Goal: Task Accomplishment & Management: Use online tool/utility

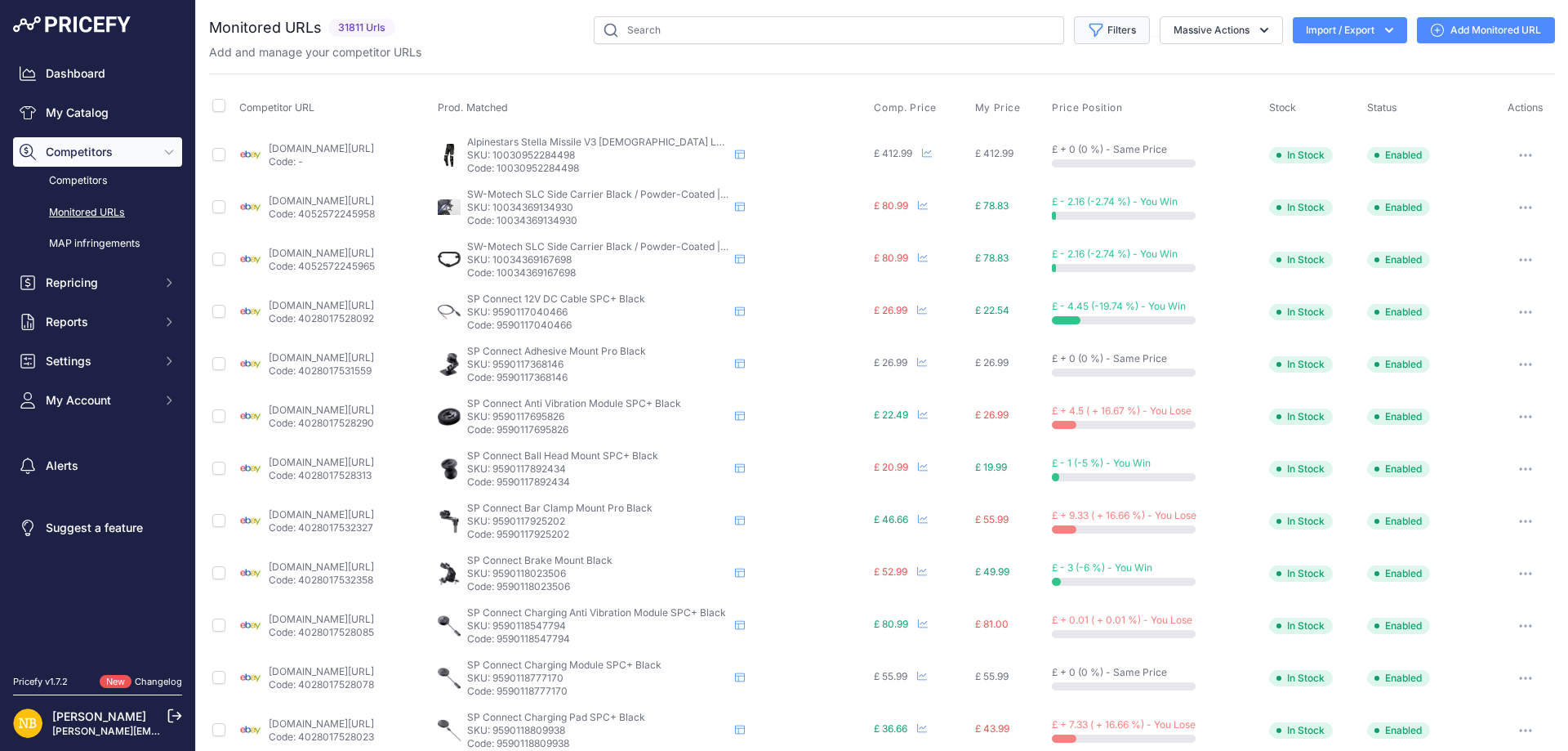
click at [1088, 36] on icon "button" at bounding box center [1096, 30] width 16 height 16
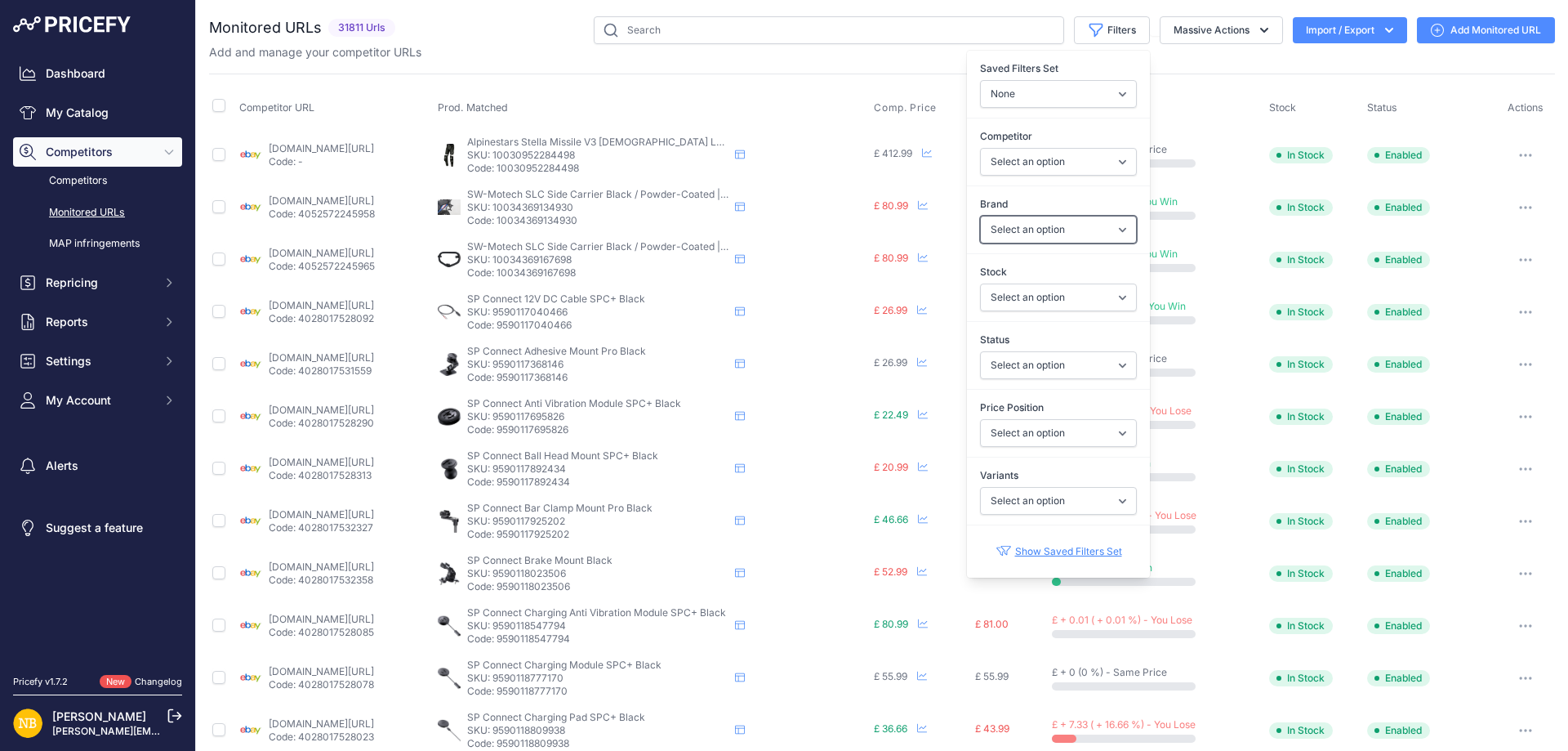
click at [992, 222] on select "Select an option 100% 13 And A Half Magazine AGV Airoh Ale Clothing Alpinestars…" at bounding box center [1058, 230] width 157 height 28
select select "Schuberth"
click at [980, 216] on select "Select an option 100% 13 And A Half Magazine AGV Airoh Ale Clothing Alpinestars…" at bounding box center [1058, 230] width 157 height 28
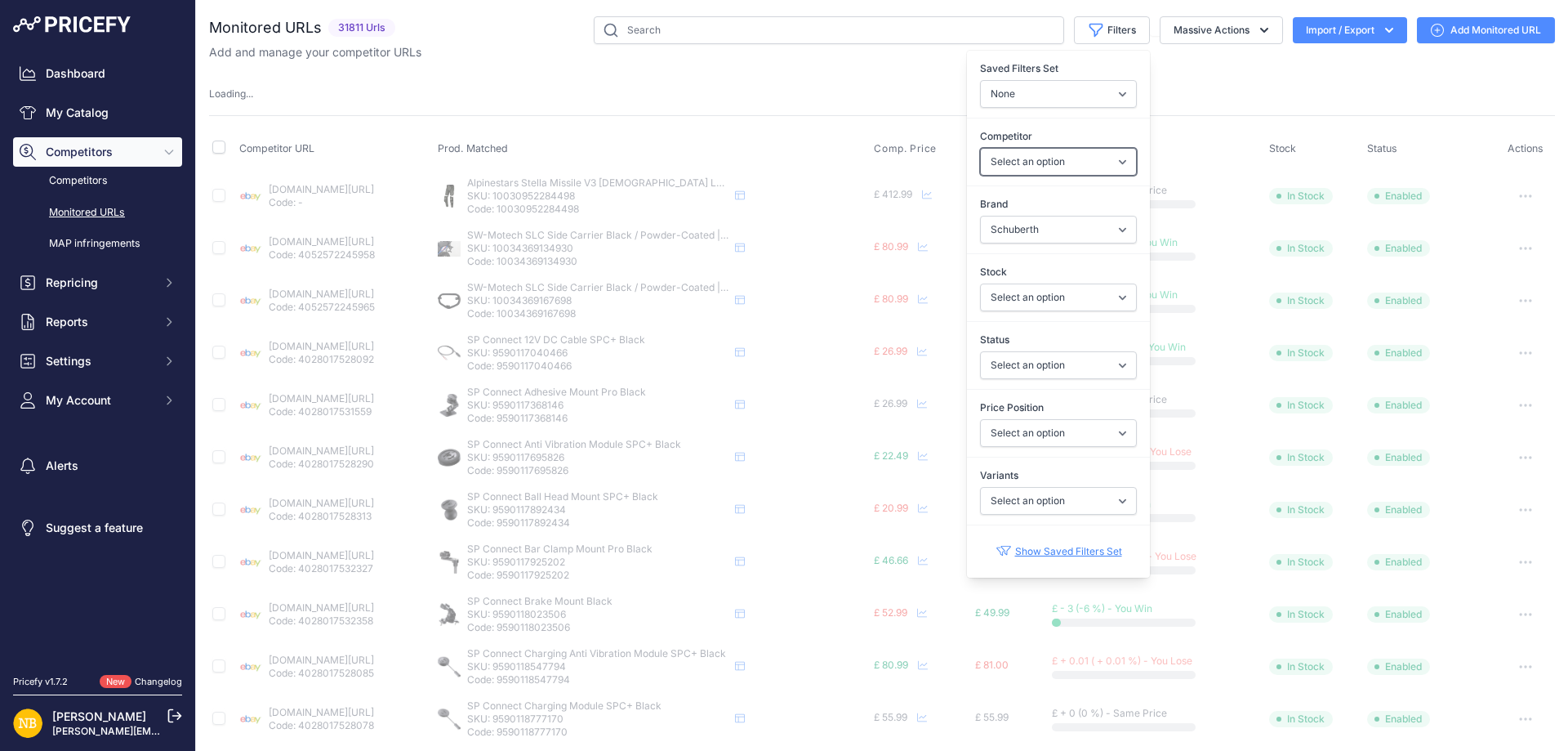
click at [992, 151] on select "Select an option [DOMAIN_NAME] [DOMAIN_NAME] [DOMAIN_NAME] [DOMAIN_NAME] [DOMAI…" at bounding box center [1058, 161] width 157 height 28
select select "4341"
click at [980, 148] on select "Select an option [DOMAIN_NAME] [DOMAIN_NAME] [DOMAIN_NAME] [DOMAIN_NAME] [DOMAI…" at bounding box center [1058, 161] width 157 height 28
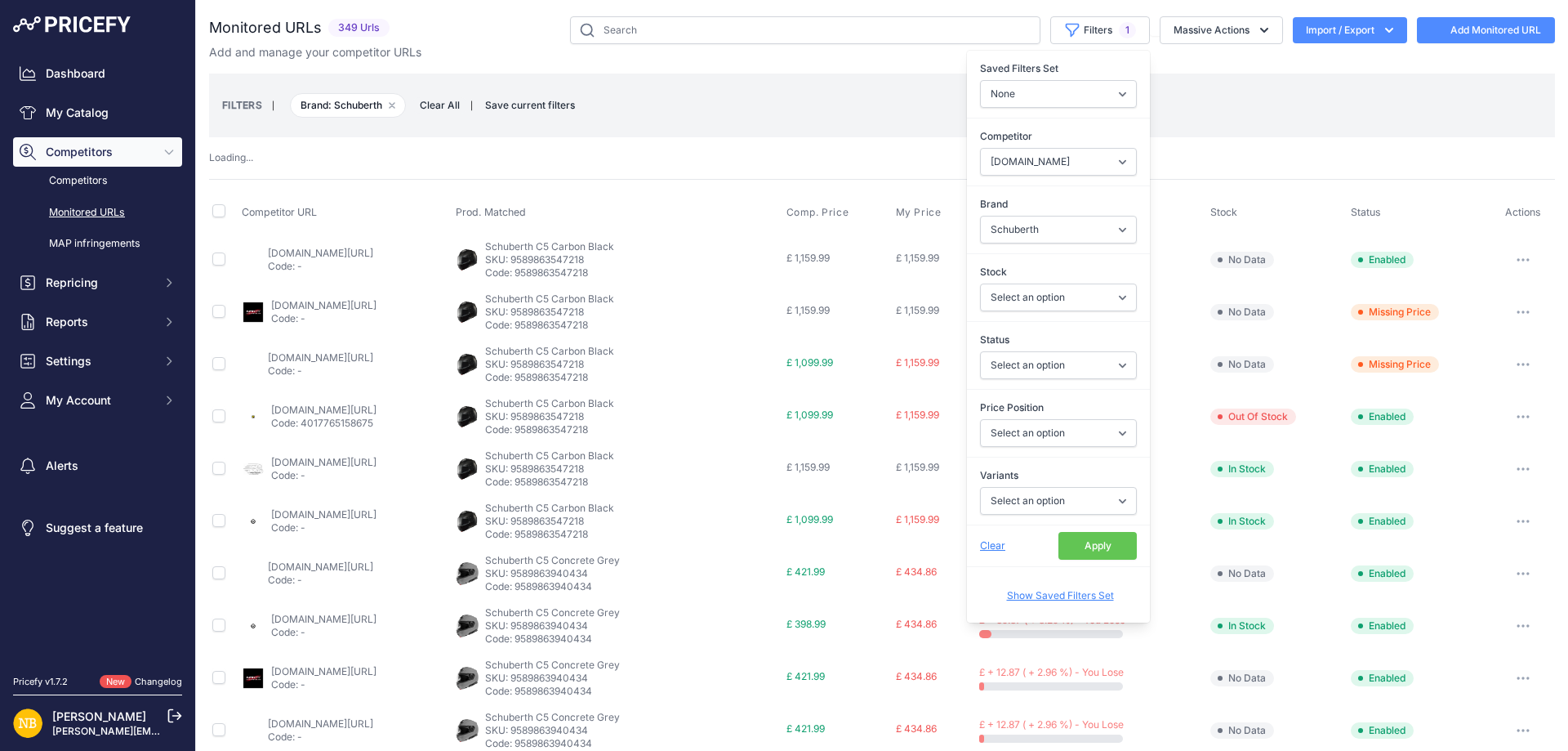
select select
select select "4341"
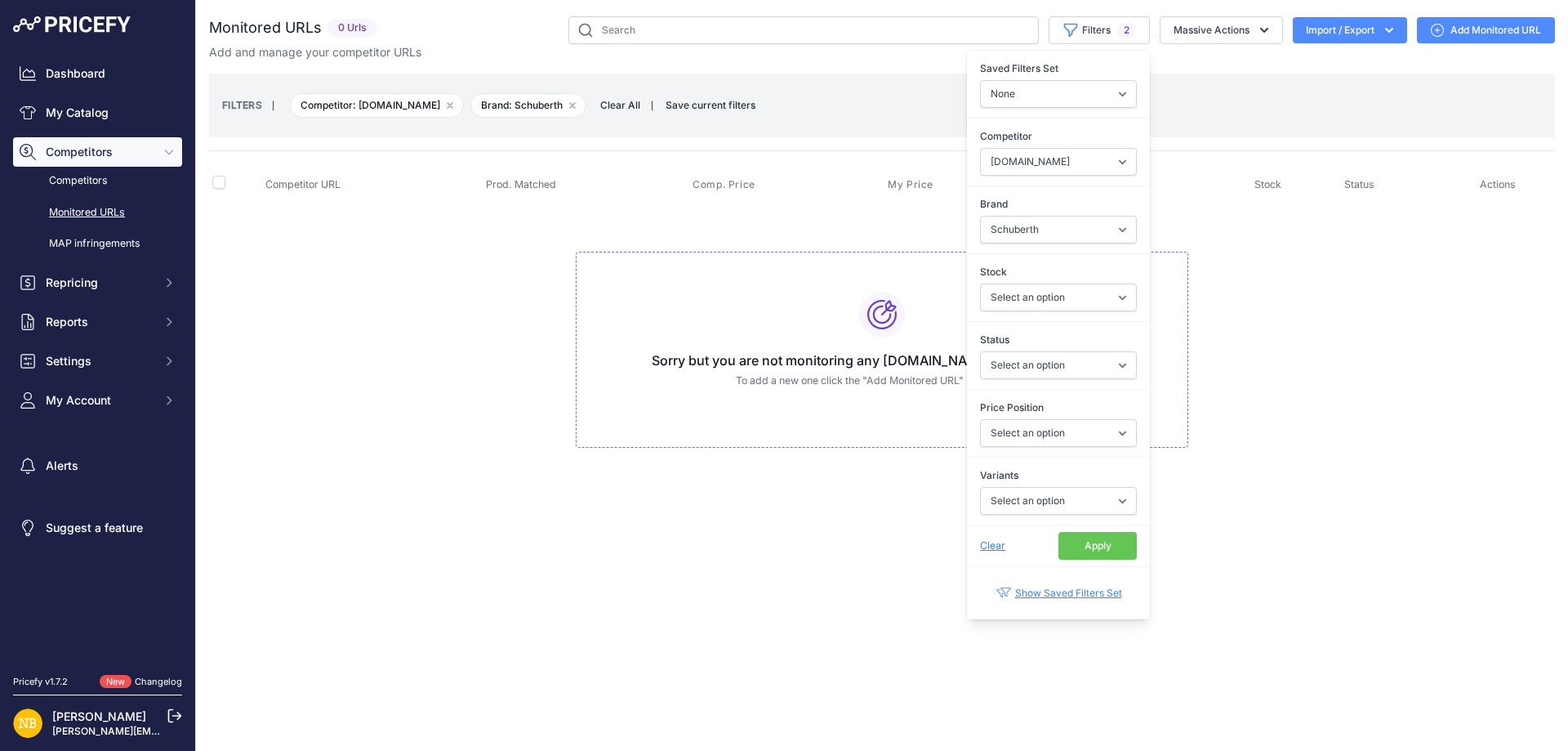
click at [1103, 546] on button "Apply" at bounding box center [1098, 545] width 79 height 28
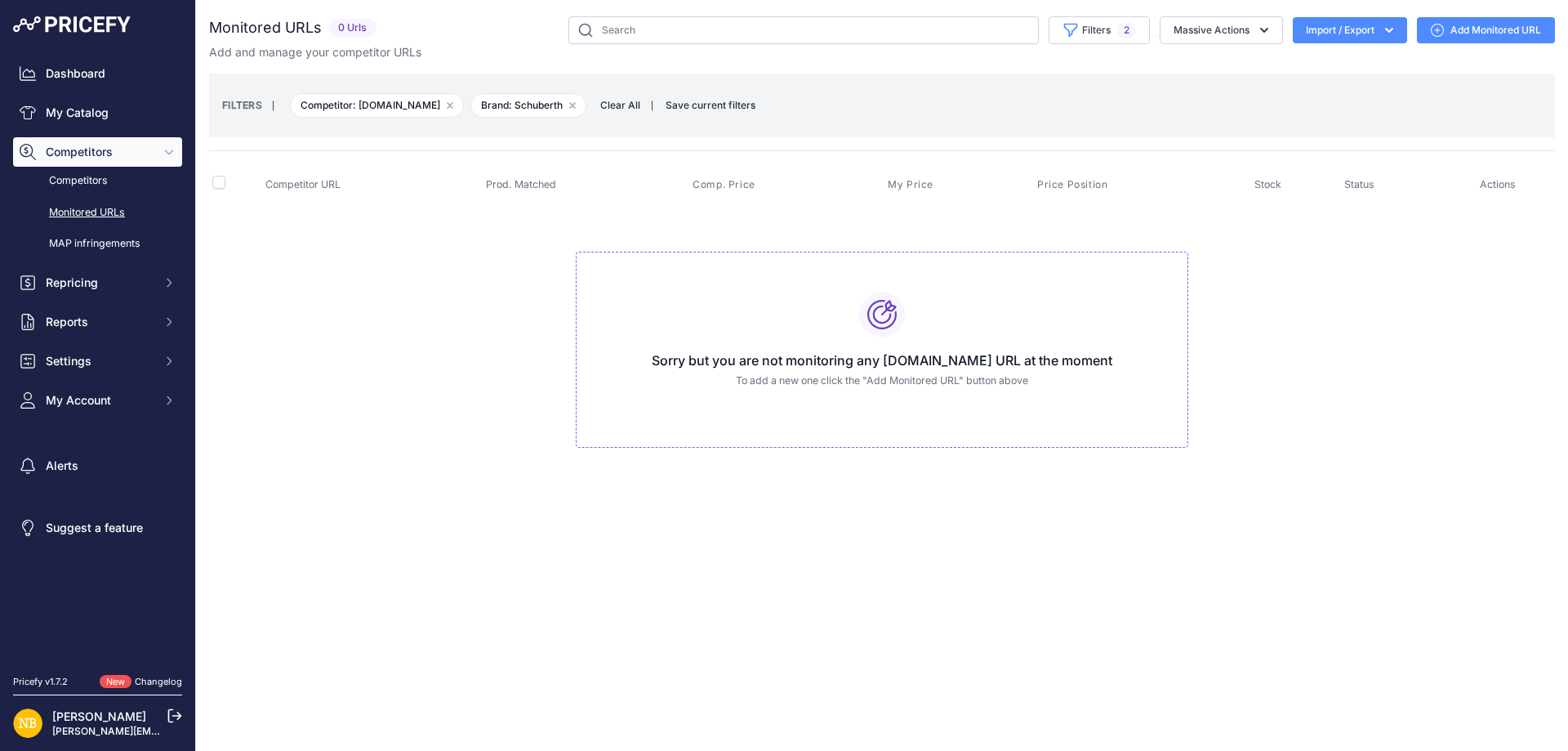
click at [648, 111] on span "Clear All" at bounding box center [620, 105] width 57 height 16
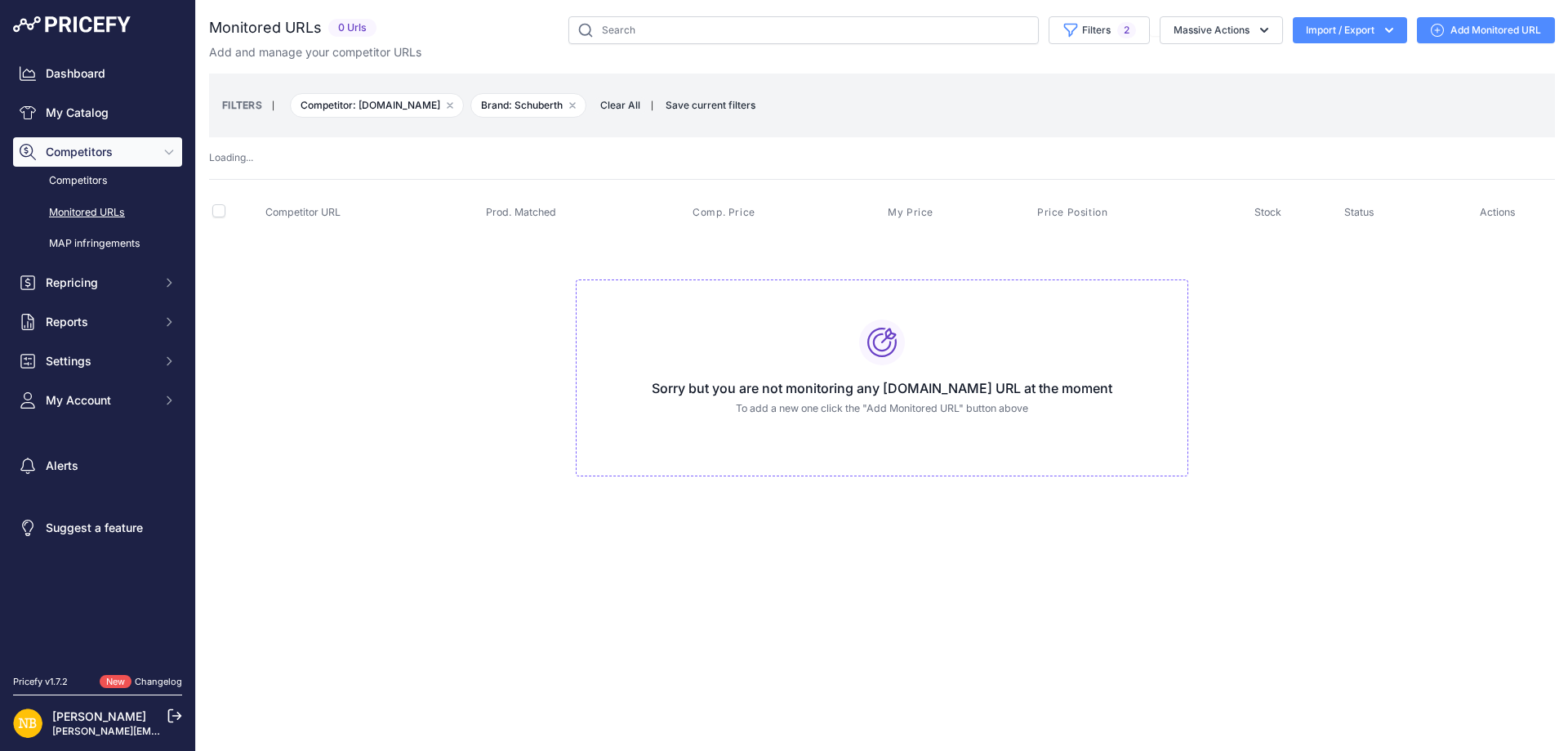
click at [638, 109] on span "Clear All" at bounding box center [620, 105] width 57 height 16
click at [636, 105] on div "Monitored URLs 0 Urls" at bounding box center [882, 262] width 1346 height 493
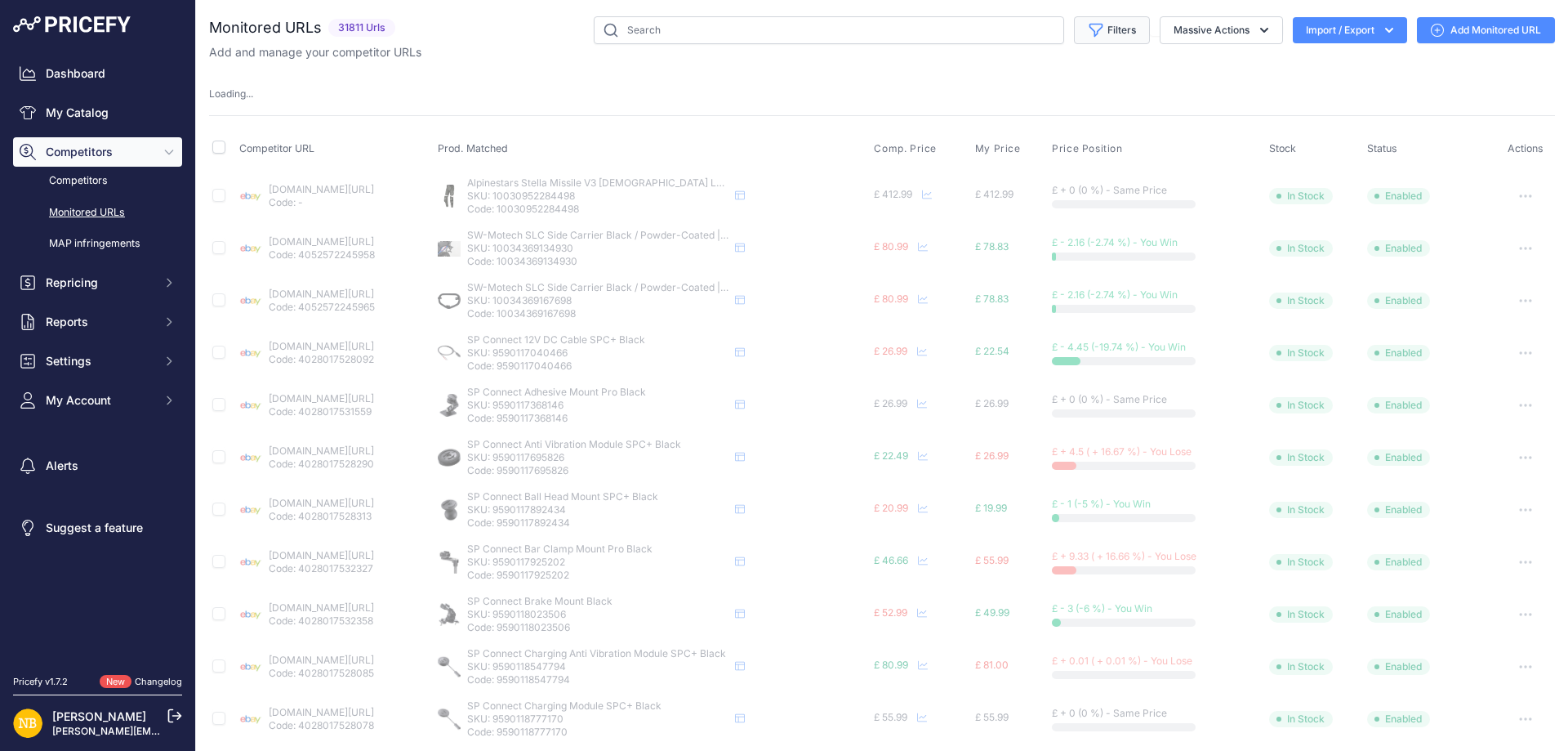
click at [1109, 35] on button "Filters" at bounding box center [1112, 30] width 76 height 28
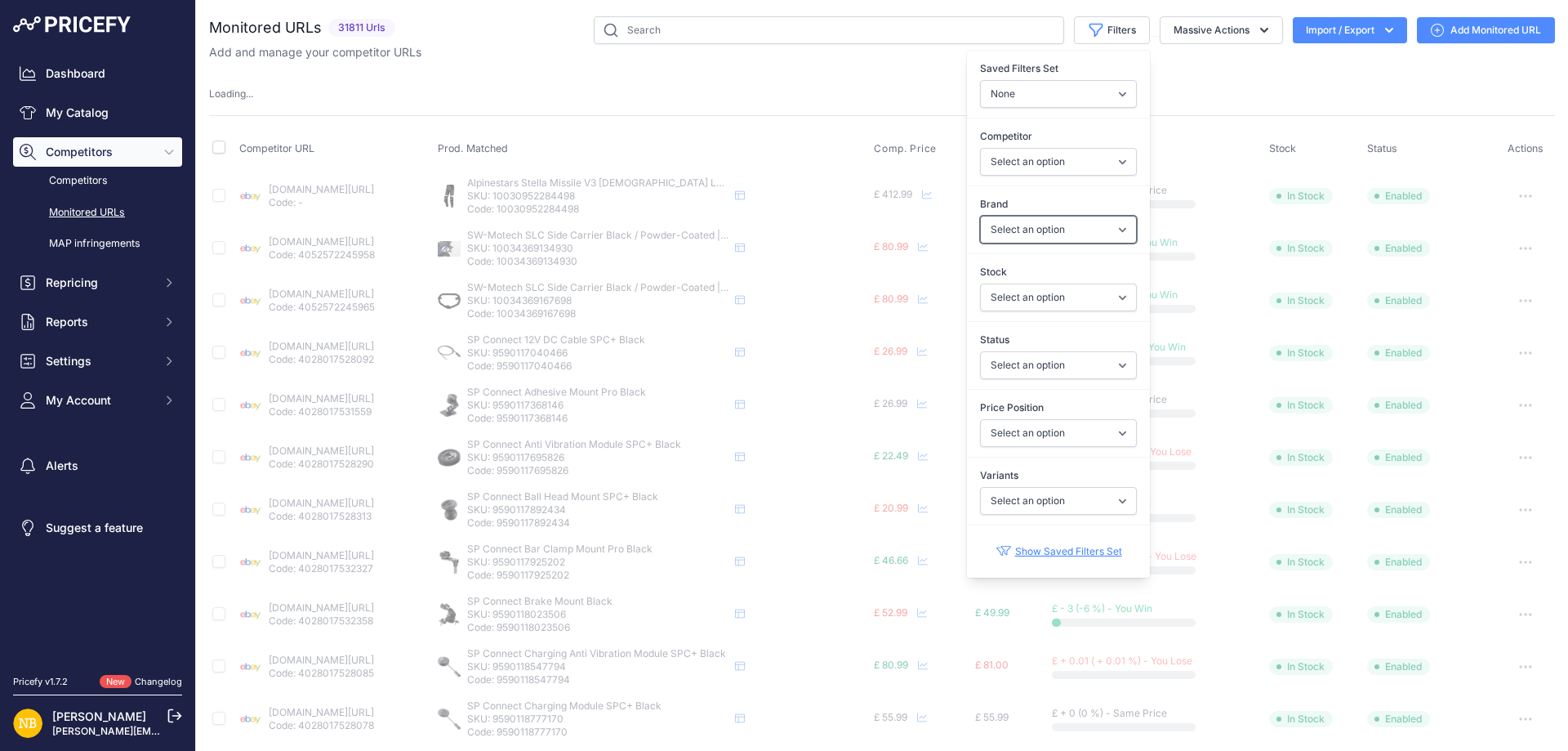
click at [1010, 221] on select "Select an option 100% 13 And A Half Magazine AGV Airoh Ale Clothing Alpinestars…" at bounding box center [1058, 230] width 157 height 28
select select "Nexx"
click at [1018, 174] on select "Select an option [DOMAIN_NAME] [DOMAIN_NAME] [DOMAIN_NAME] [DOMAIN_NAME] [DOMAI…" at bounding box center [1058, 161] width 157 height 28
click at [992, 160] on select "Select an option [DOMAIN_NAME] [DOMAIN_NAME] [DOMAIN_NAME] [DOMAIN_NAME] [DOMAI…" at bounding box center [1058, 161] width 157 height 28
click at [1003, 152] on select "Select an option [DOMAIN_NAME] [DOMAIN_NAME] [DOMAIN_NAME] [DOMAIN_NAME] [DOMAI…" at bounding box center [1058, 161] width 157 height 28
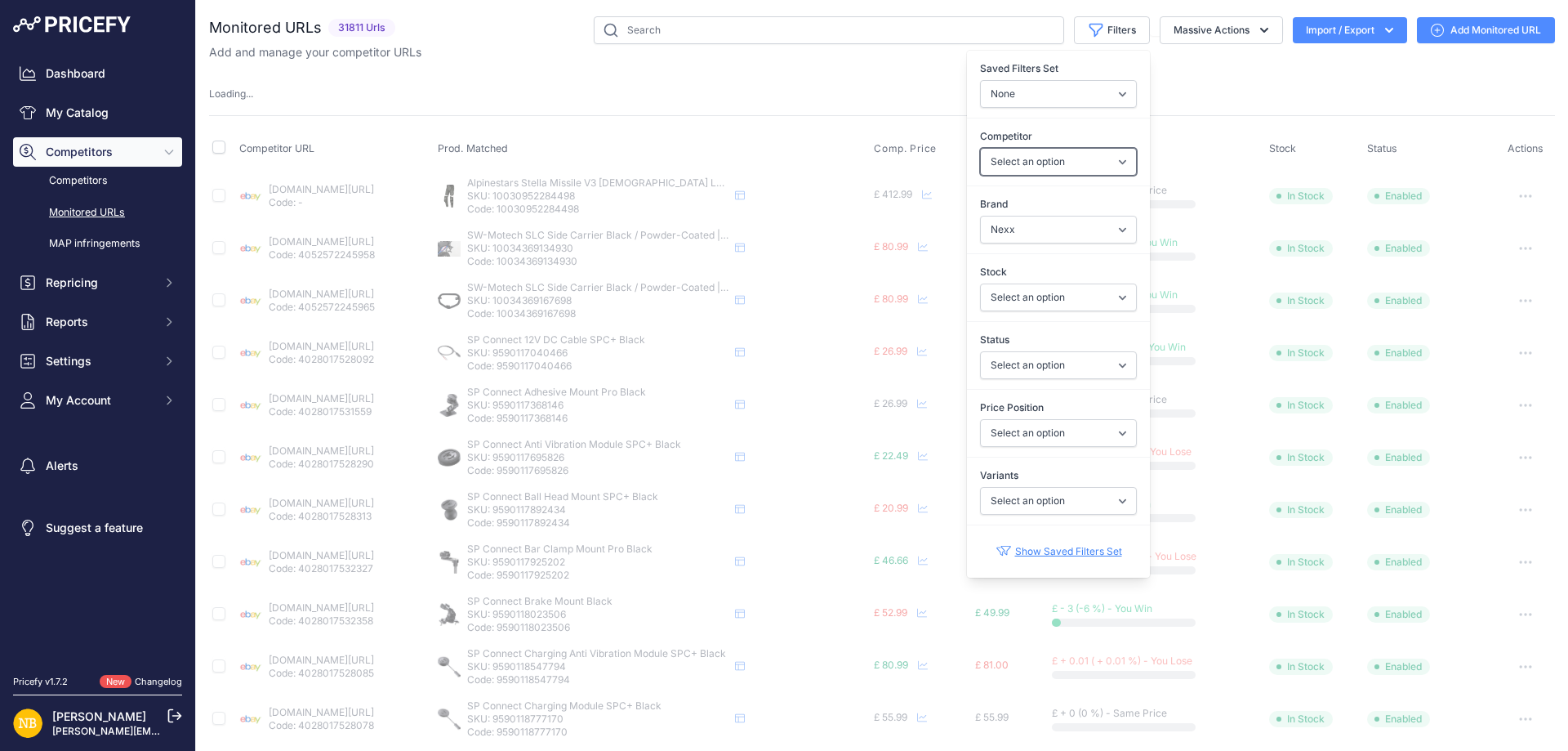
select select "4347"
click at [980, 148] on select "Select an option [DOMAIN_NAME] [DOMAIN_NAME] [DOMAIN_NAME] [DOMAIN_NAME] [DOMAI…" at bounding box center [1058, 161] width 157 height 28
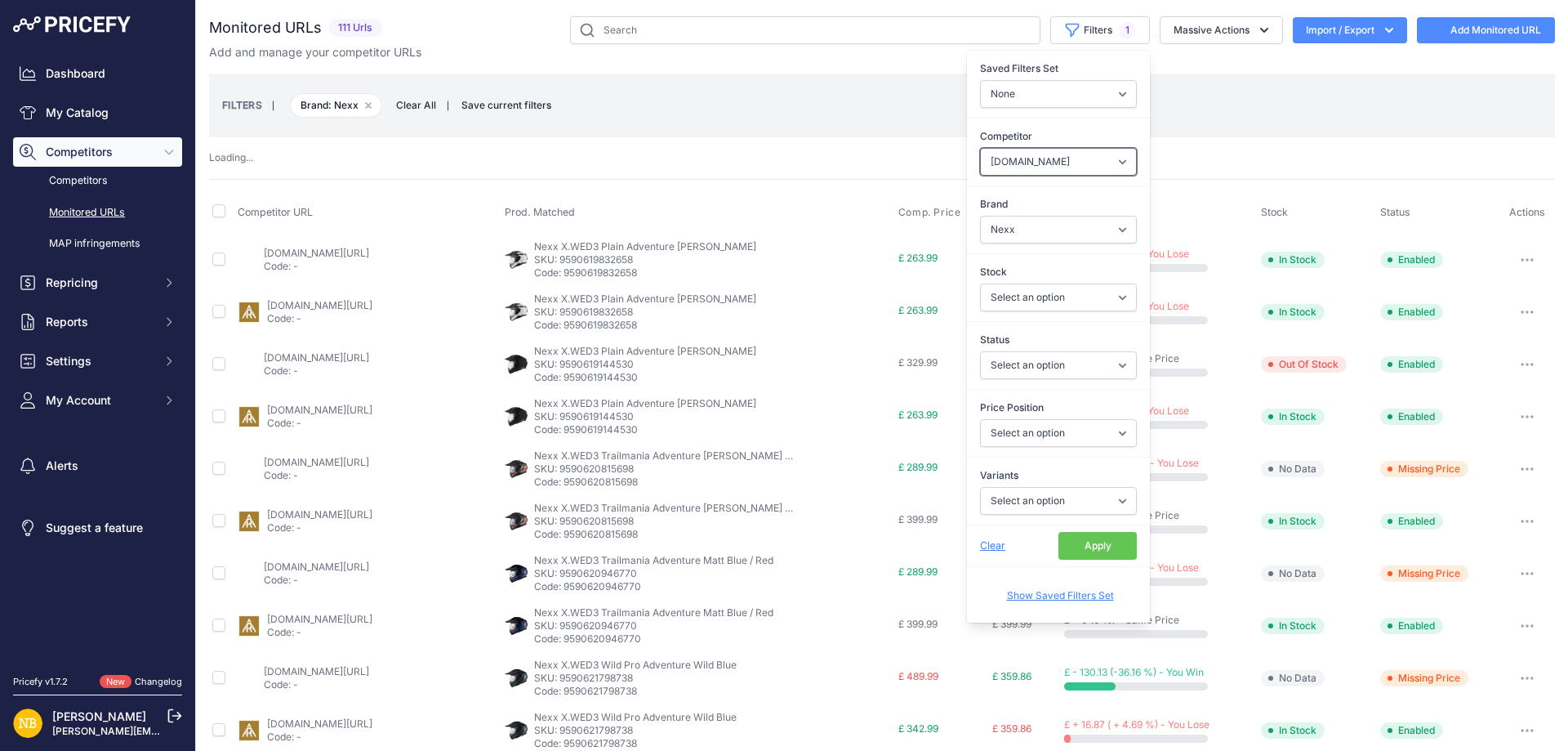
select select
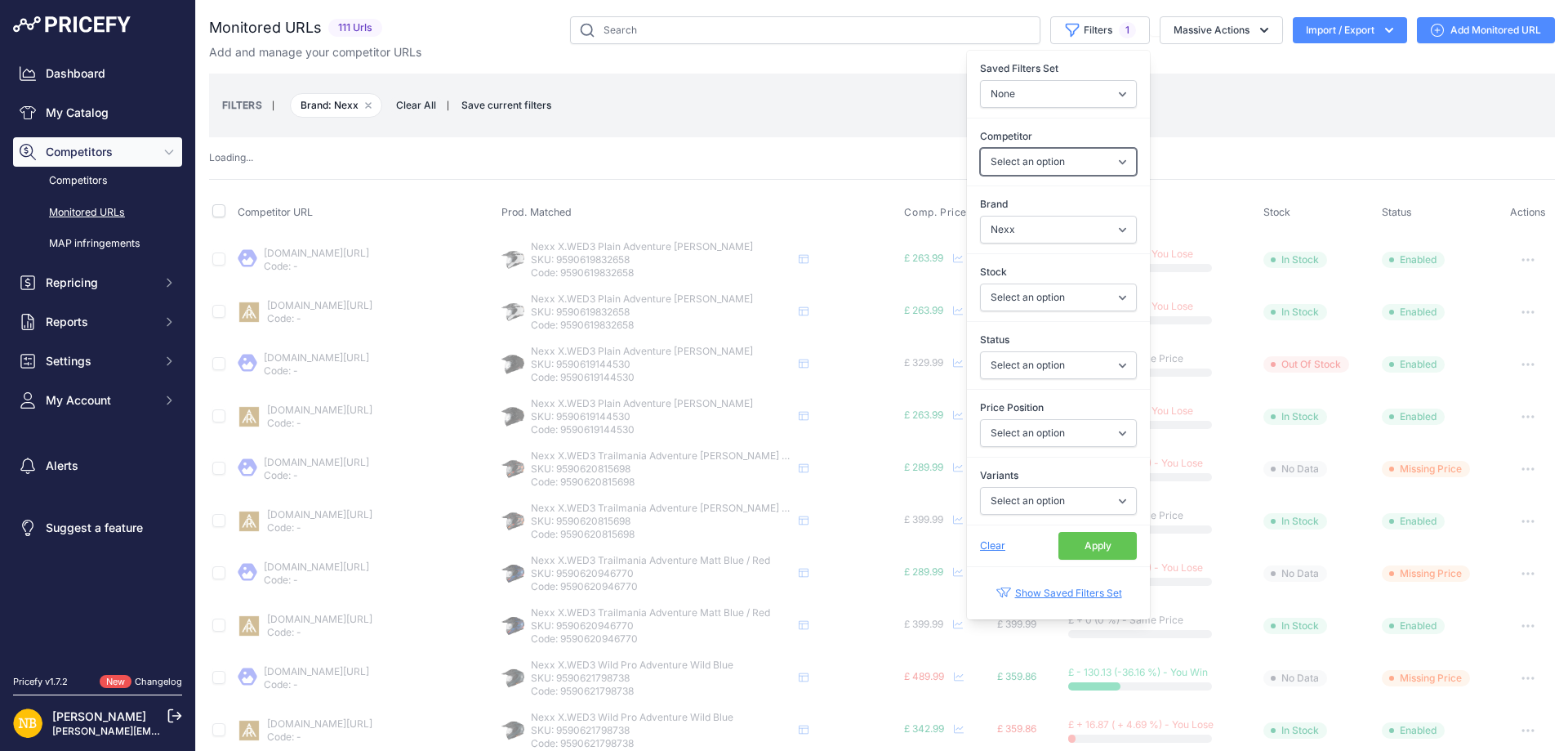
select select "4347"
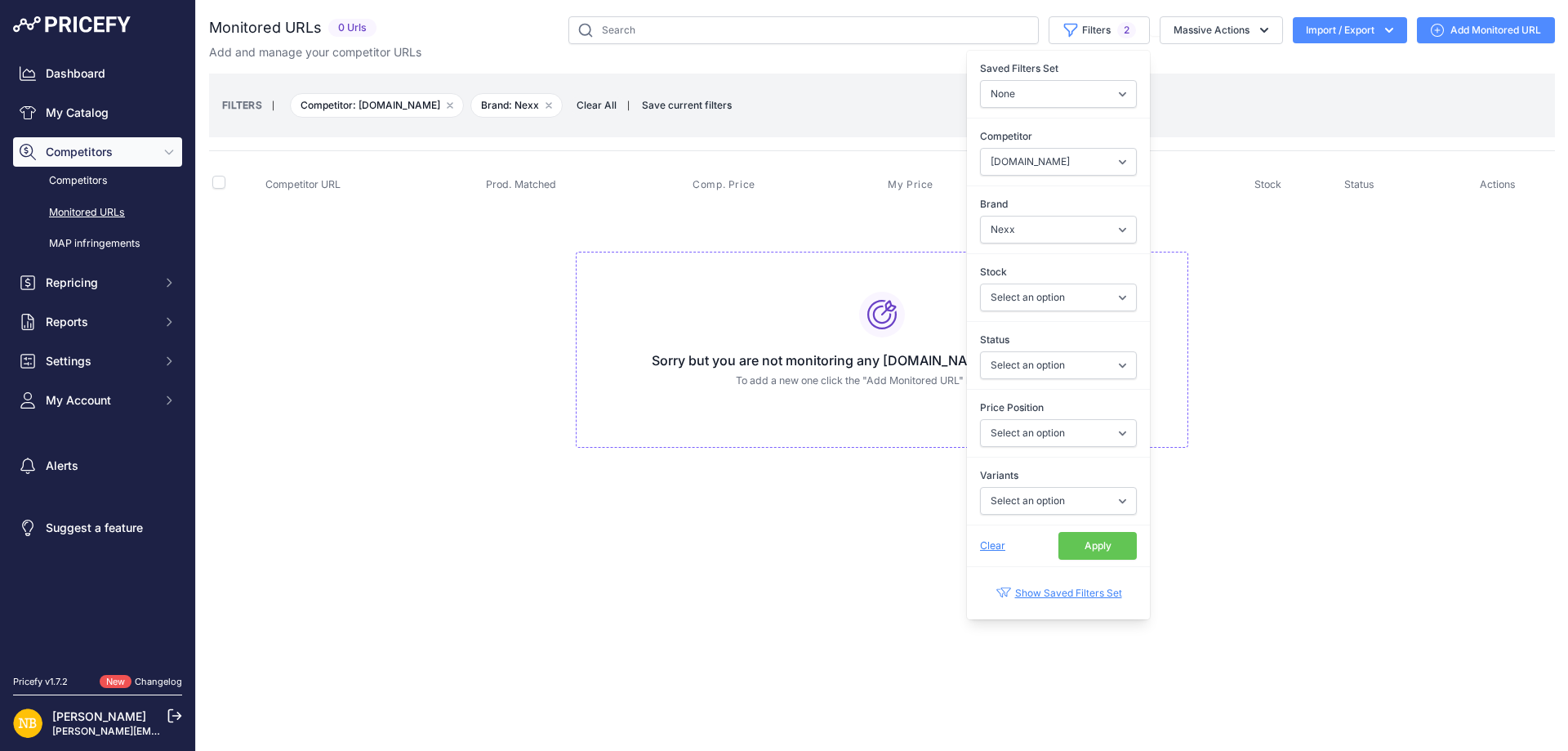
click at [1091, 539] on button "Apply" at bounding box center [1098, 545] width 79 height 28
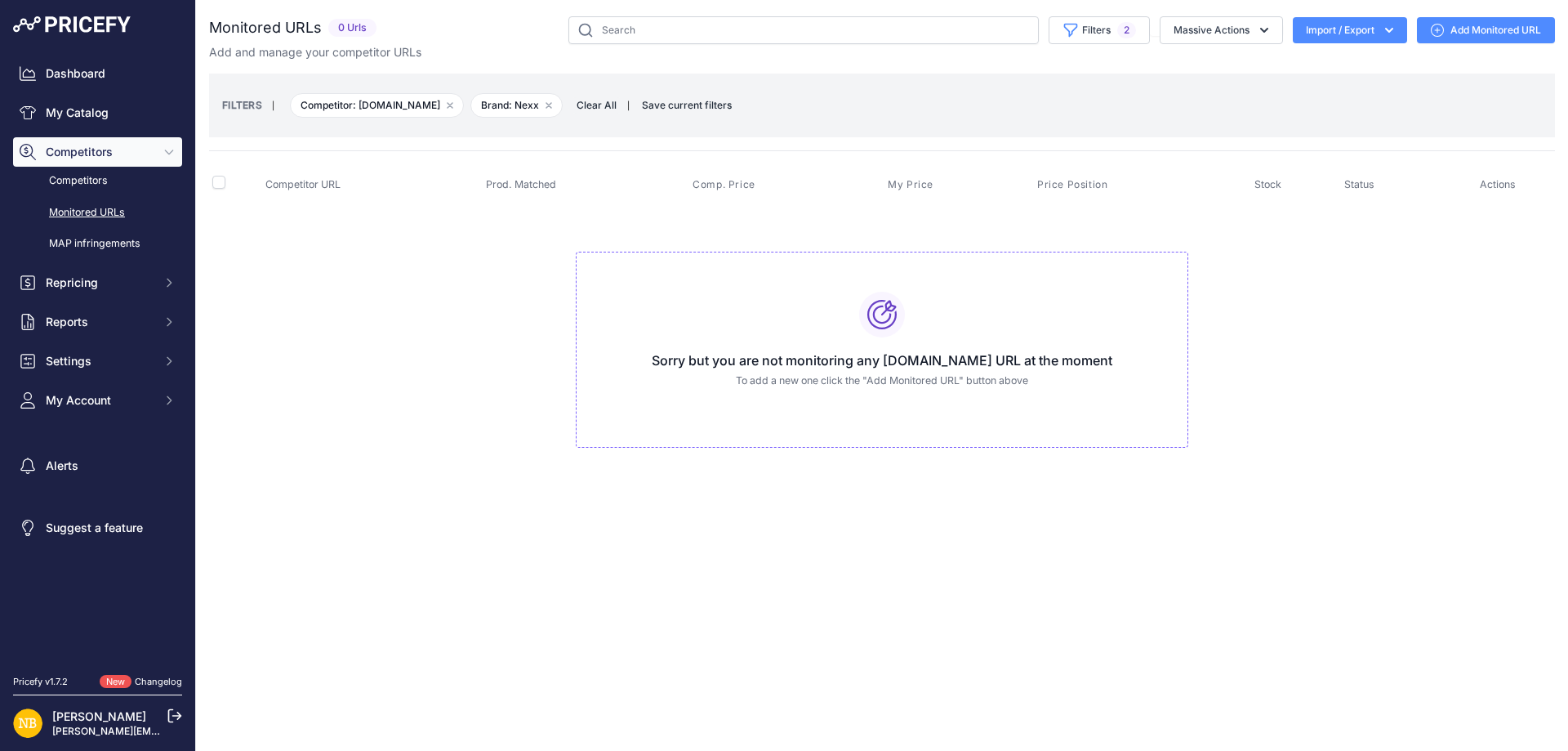
click at [540, 359] on td "Sorry but you are not monitoring any [DOMAIN_NAME] URL at the moment To add a n…" at bounding box center [882, 343] width 1346 height 276
click at [598, 105] on span "Clear All" at bounding box center [596, 105] width 57 height 16
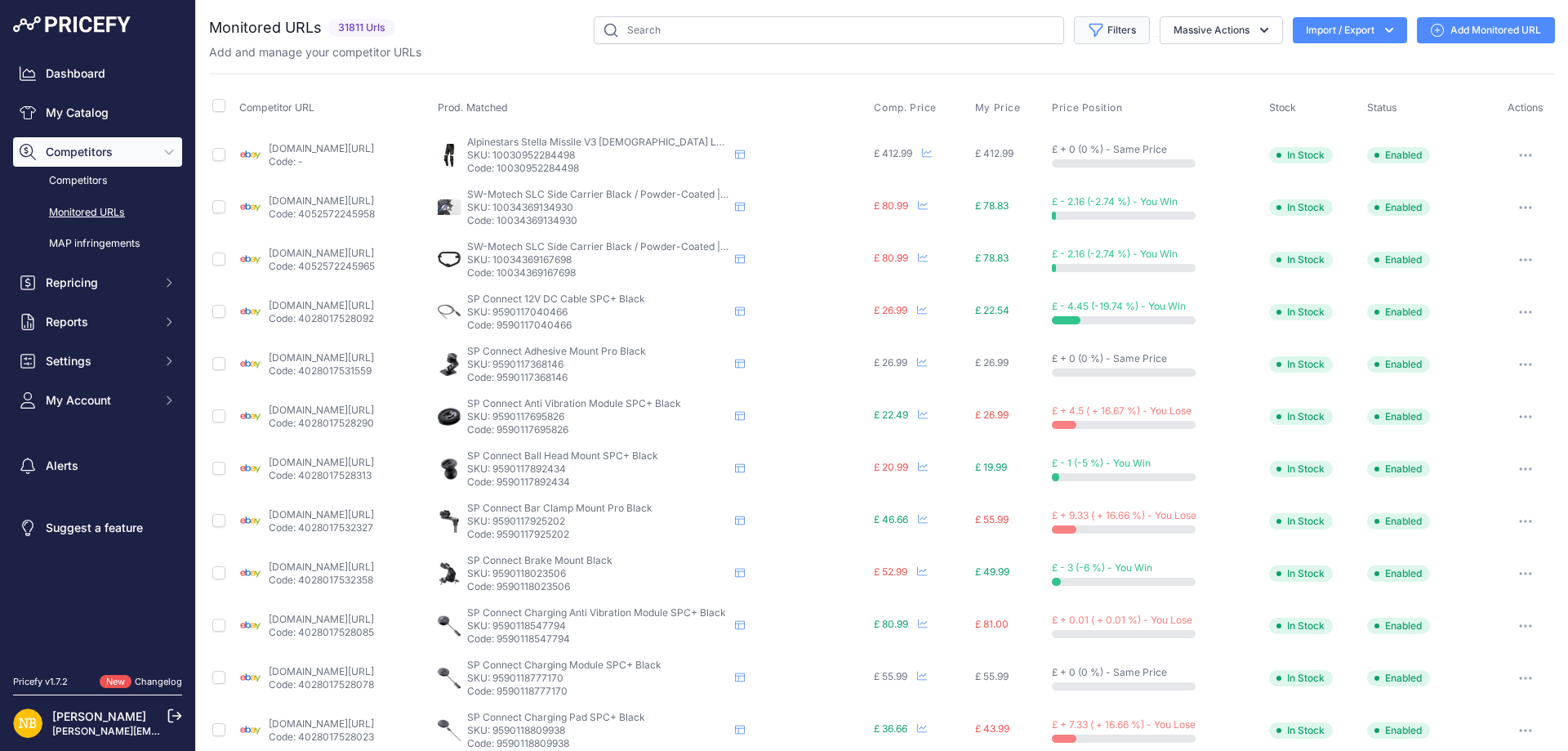
click at [1103, 36] on button "Filters" at bounding box center [1112, 30] width 76 height 28
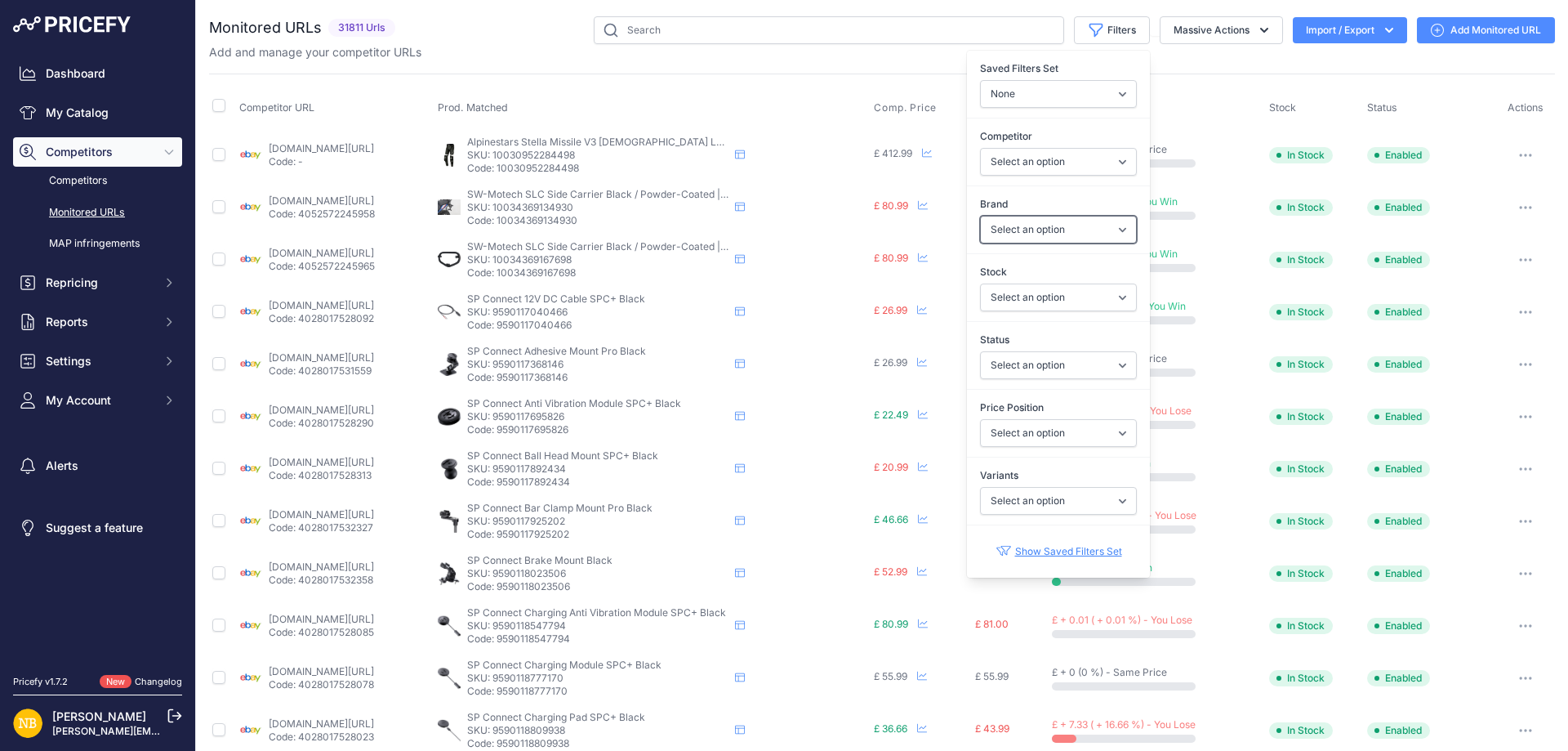
click at [1006, 221] on select "Select an option 100% 13 And A Half Magazine AGV Airoh Ale Clothing Alpinestars…" at bounding box center [1058, 230] width 157 height 28
select select "Macna"
click at [980, 216] on select "Select an option 100% 13 And A Half Magazine AGV Airoh Ale Clothing Alpinestars…" at bounding box center [1058, 230] width 157 height 28
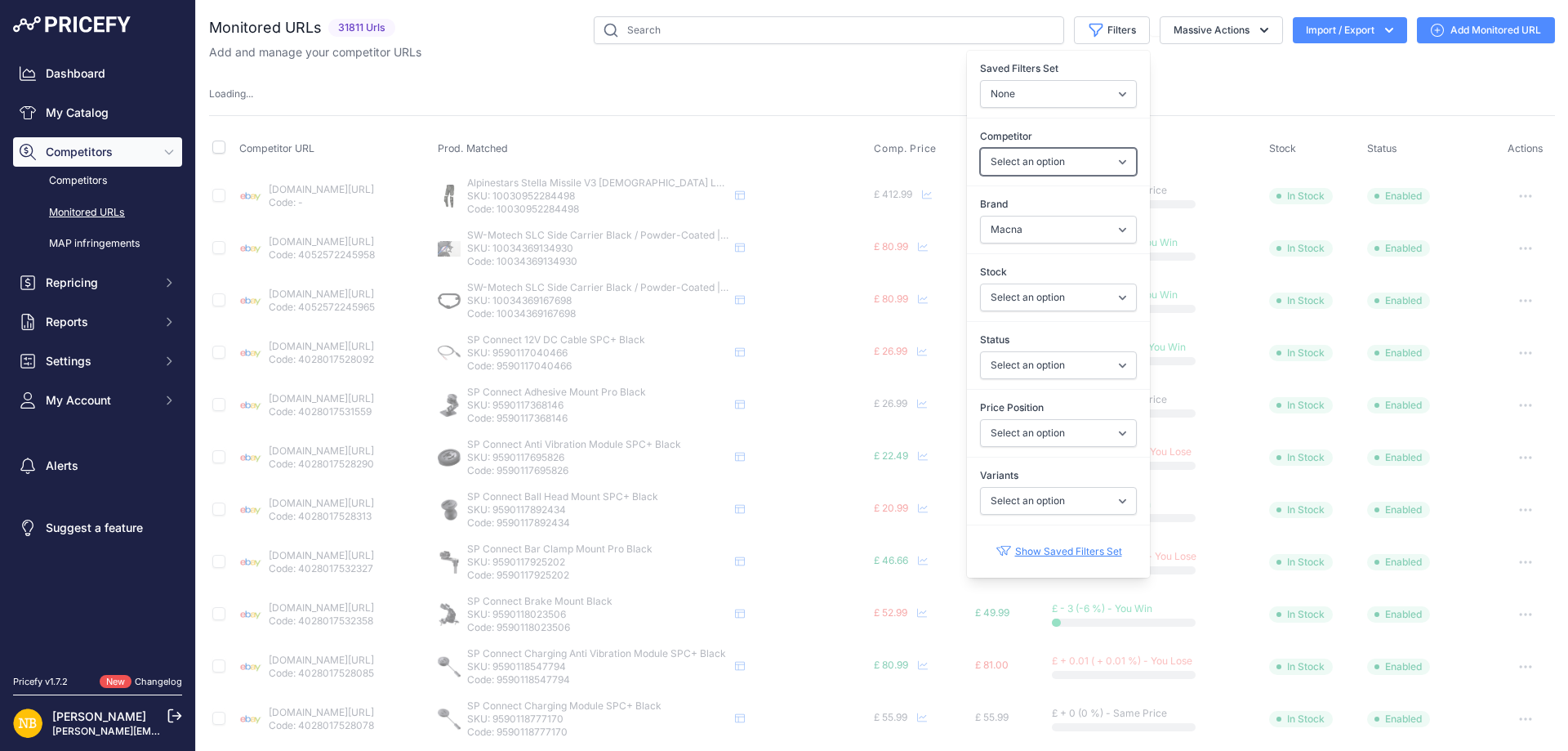
click at [1003, 151] on select "Select an option [DOMAIN_NAME] [DOMAIN_NAME] [DOMAIN_NAME] [DOMAIN_NAME] [DOMAI…" at bounding box center [1058, 161] width 157 height 28
click at [980, 148] on select "Select an option [DOMAIN_NAME] [DOMAIN_NAME] [DOMAIN_NAME] [DOMAIN_NAME] [DOMAI…" at bounding box center [1058, 161] width 157 height 28
click at [1003, 151] on select "Select an option [DOMAIN_NAME] [DOMAIN_NAME] [DOMAIN_NAME] [DOMAIN_NAME] [DOMAI…" at bounding box center [1058, 161] width 157 height 28
select select "4354"
click at [1003, 151] on select "Select an option [DOMAIN_NAME] [DOMAIN_NAME] [DOMAIN_NAME] [DOMAIN_NAME] [DOMAI…" at bounding box center [1058, 161] width 157 height 28
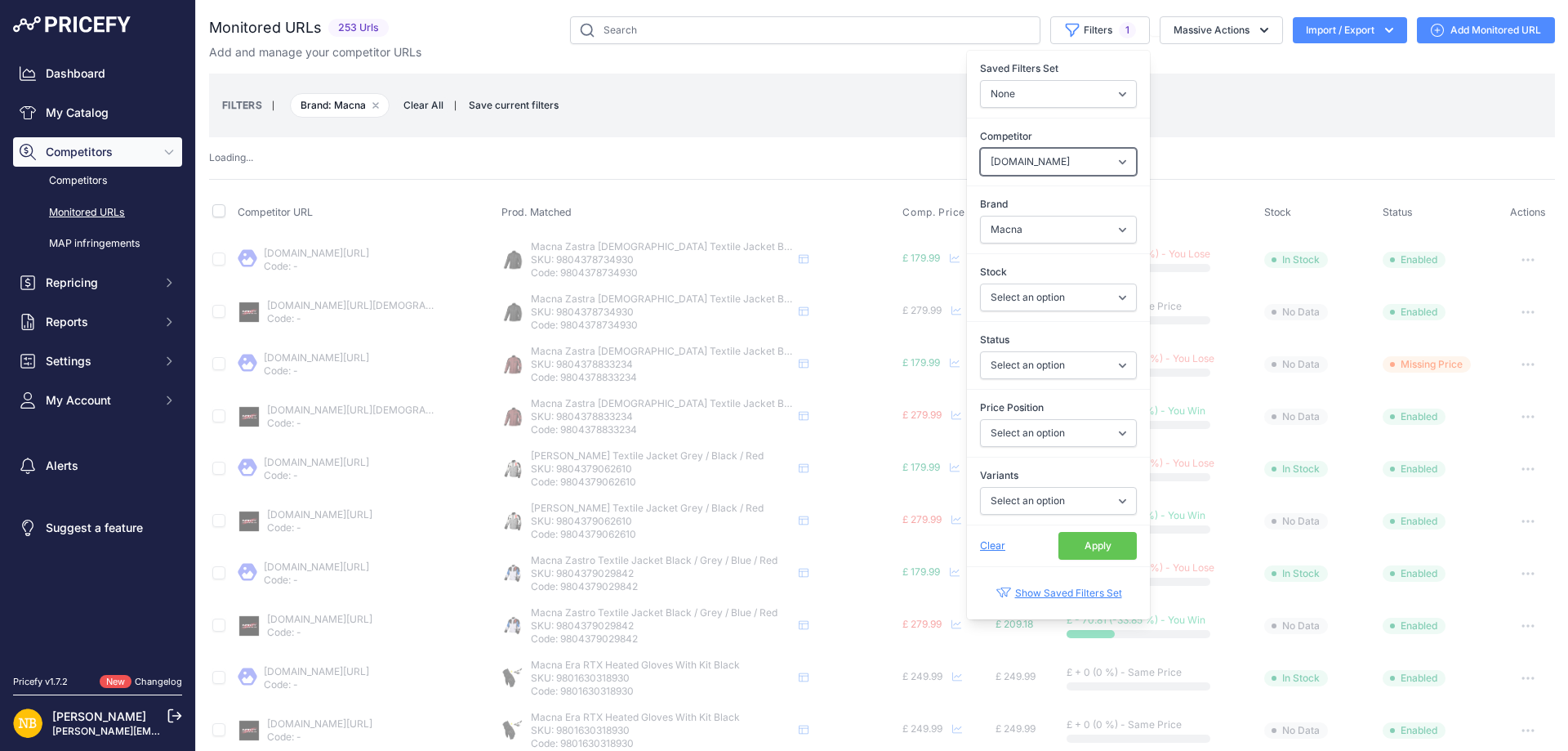
select select "4206"
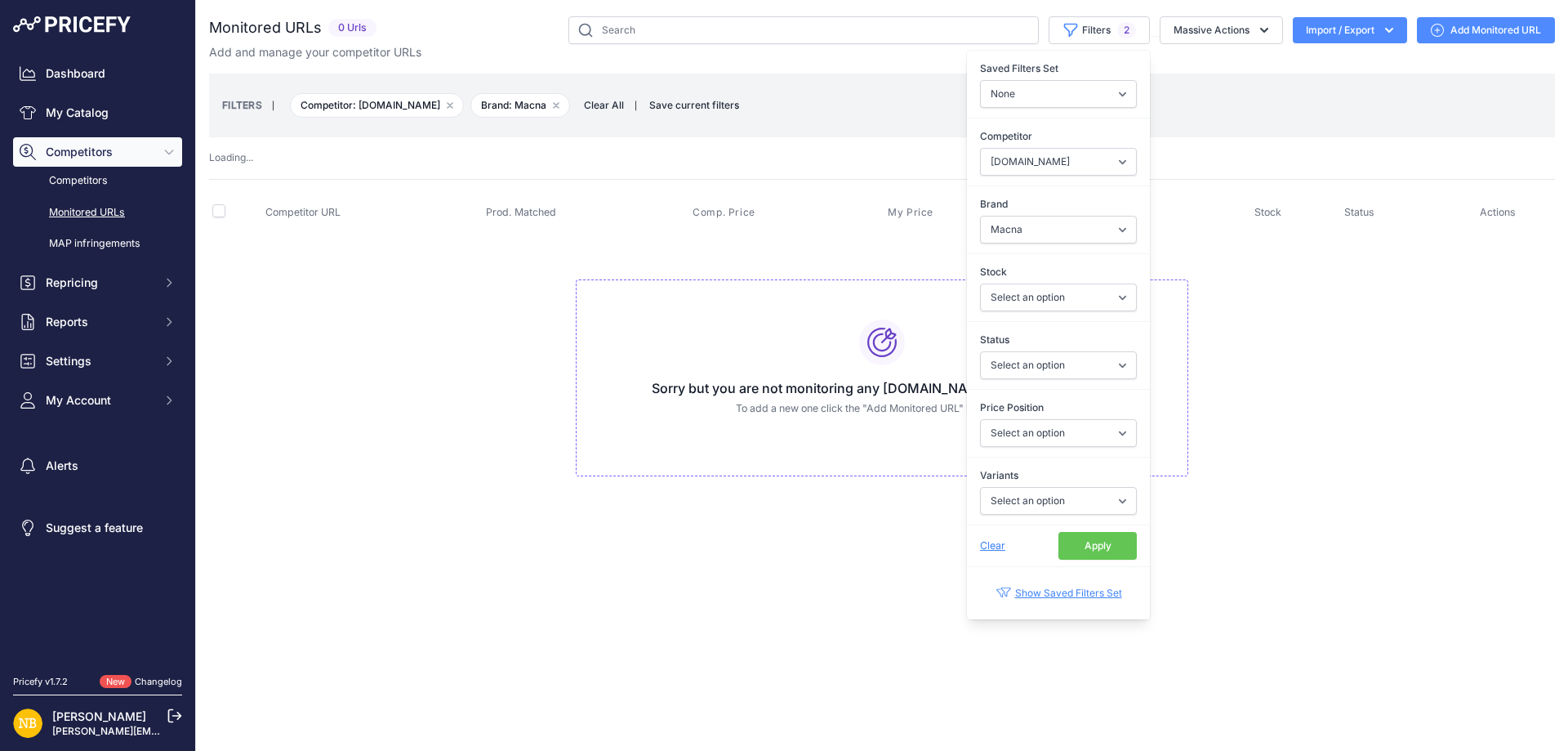
click at [1103, 539] on button "Apply" at bounding box center [1098, 545] width 79 height 28
click at [336, 364] on td "Sorry but you are not monitoring any [DOMAIN_NAME] URL at the moment To add a n…" at bounding box center [882, 371] width 1346 height 276
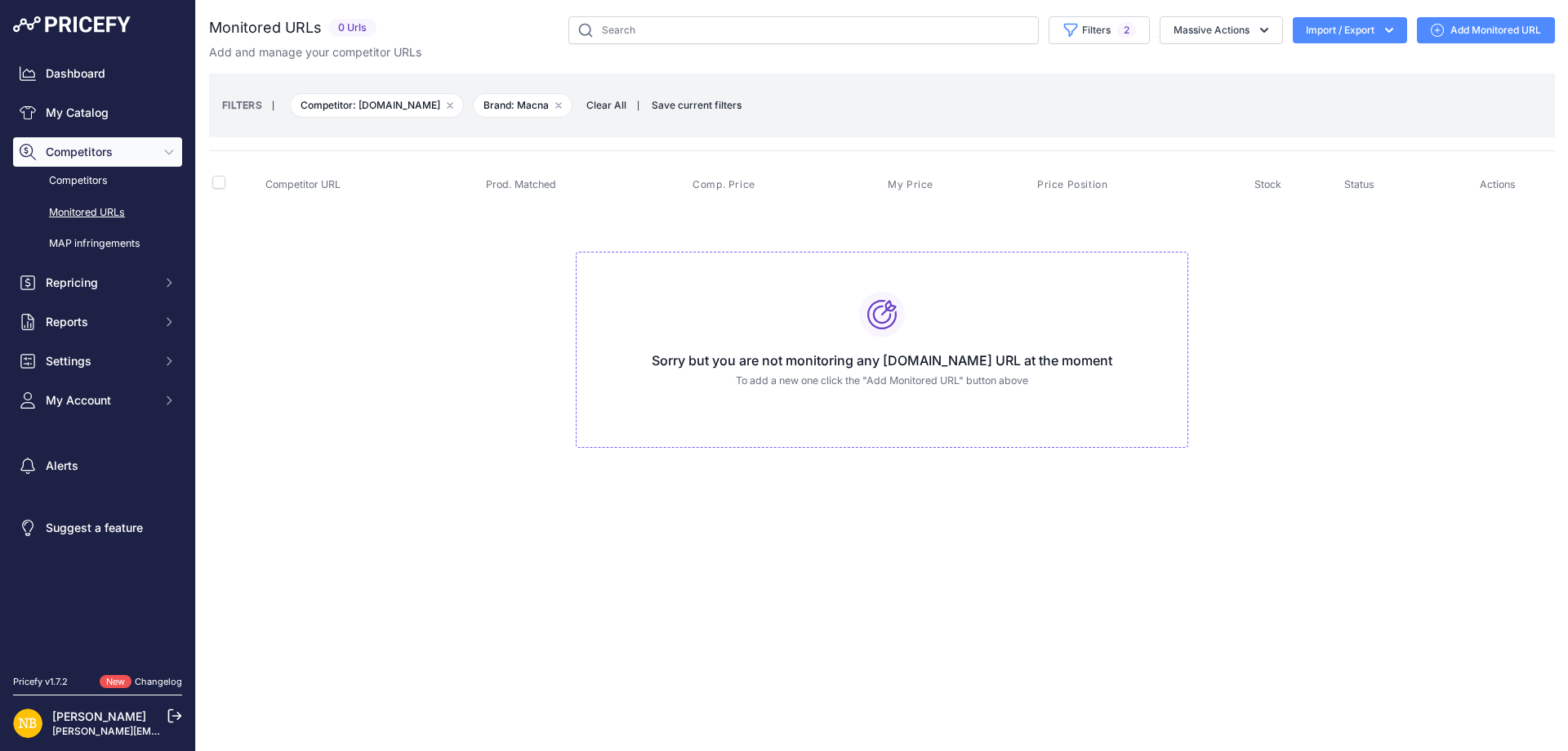
click at [599, 103] on span "Clear All" at bounding box center [606, 105] width 57 height 16
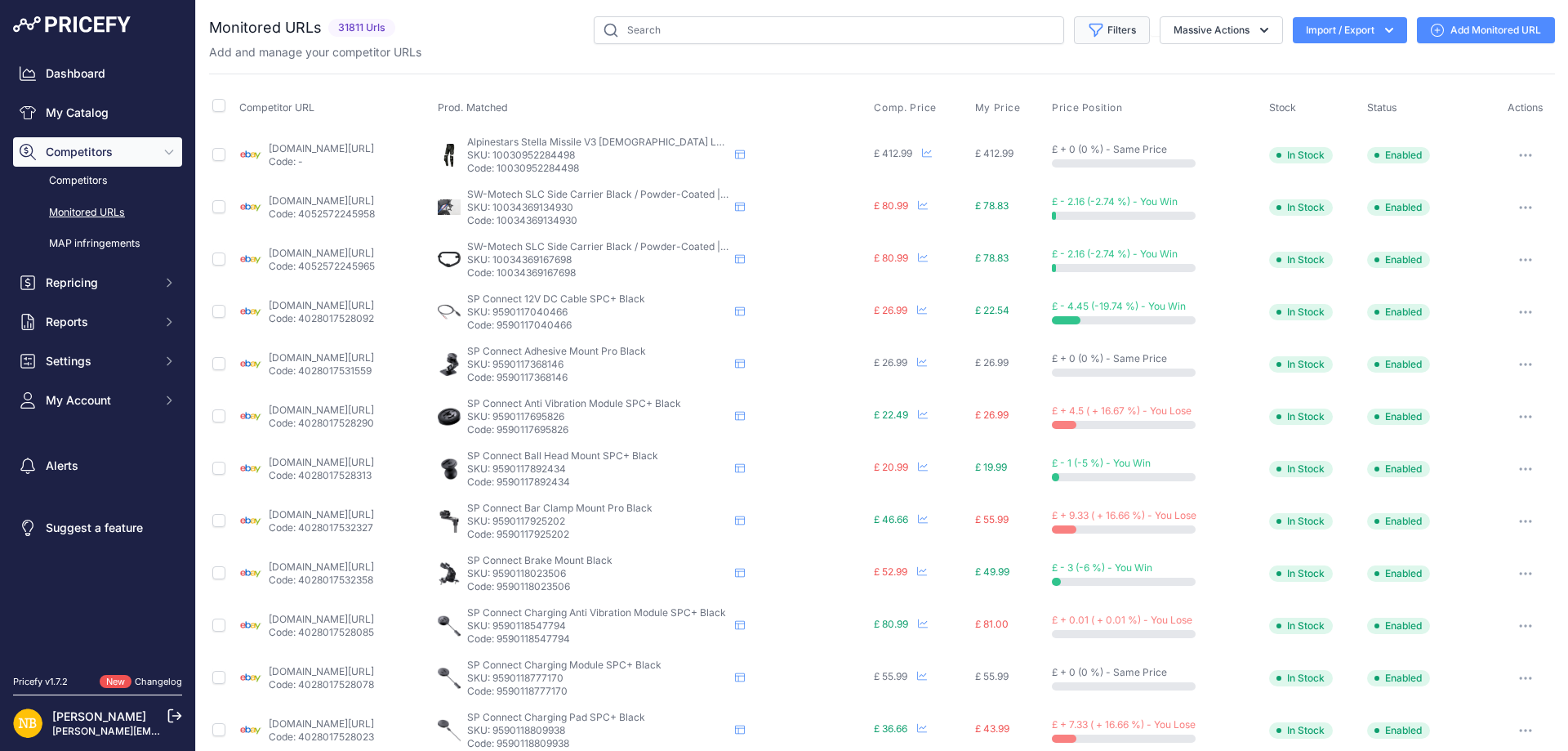
click at [1088, 30] on icon "button" at bounding box center [1096, 30] width 16 height 16
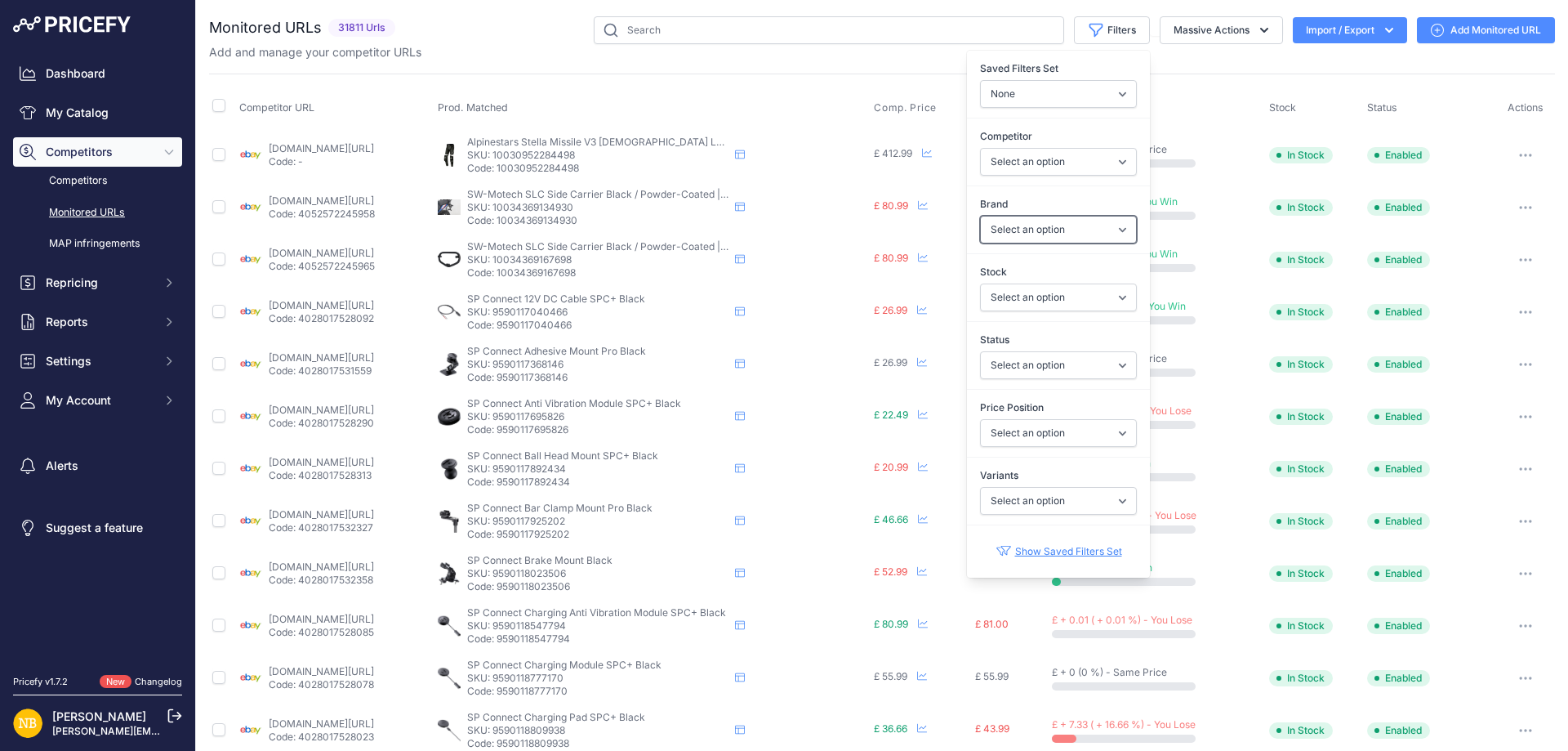
click at [1003, 232] on select "Select an option 100% 13 And A Half Magazine AGV Airoh Ale Clothing Alpinestars…" at bounding box center [1058, 230] width 157 height 28
select select "Forma"
click at [980, 216] on select "Select an option 100% 13 And A Half Magazine AGV Airoh Ale Clothing Alpinestars…" at bounding box center [1058, 230] width 157 height 28
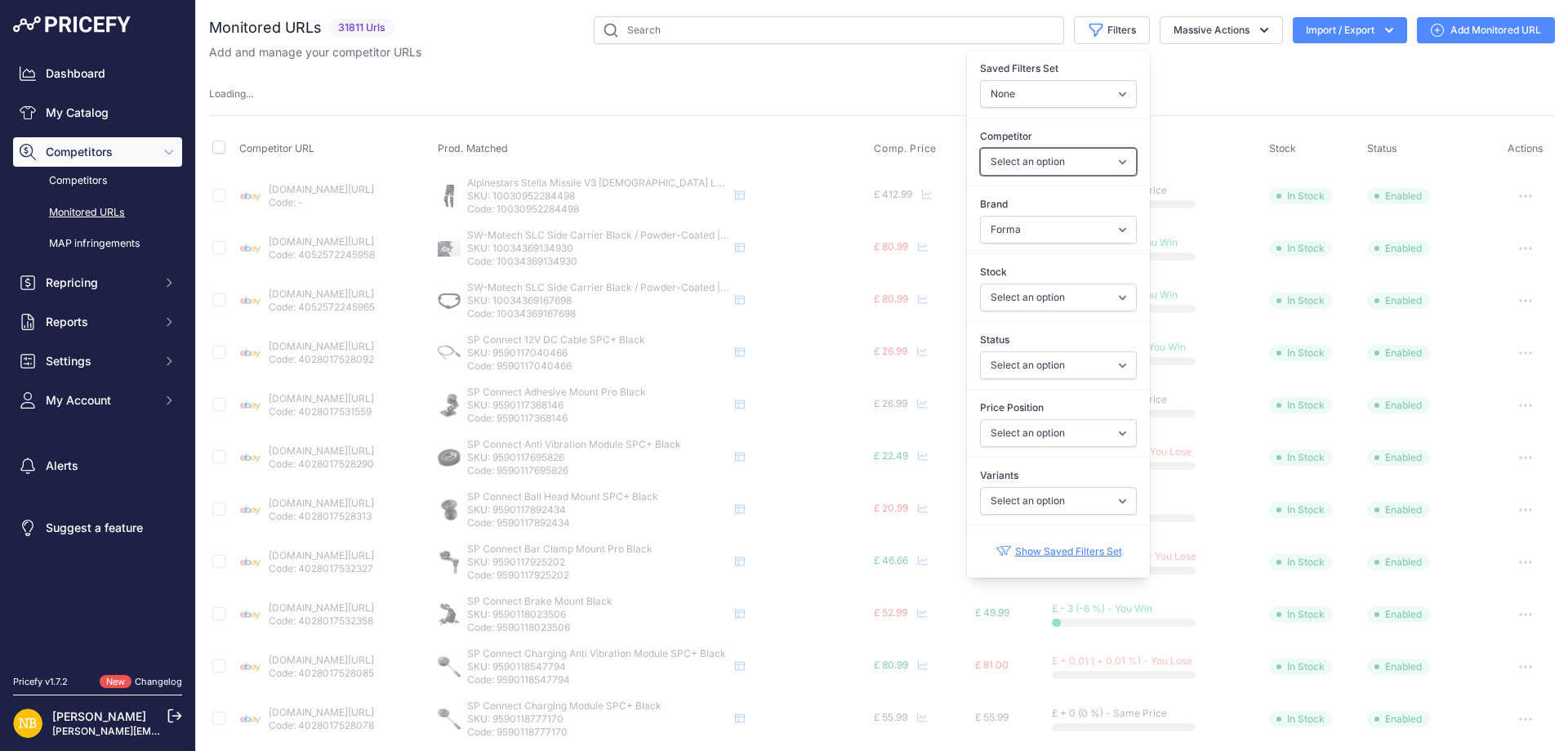
click at [1016, 166] on select "Select an option [DOMAIN_NAME] [DOMAIN_NAME] [DOMAIN_NAME] [DOMAIN_NAME] [DOMAI…" at bounding box center [1058, 161] width 157 height 28
select select "15386"
click at [980, 148] on select "Select an option [DOMAIN_NAME] [DOMAIN_NAME] [DOMAIN_NAME] [DOMAIN_NAME] [DOMAI…" at bounding box center [1058, 161] width 157 height 28
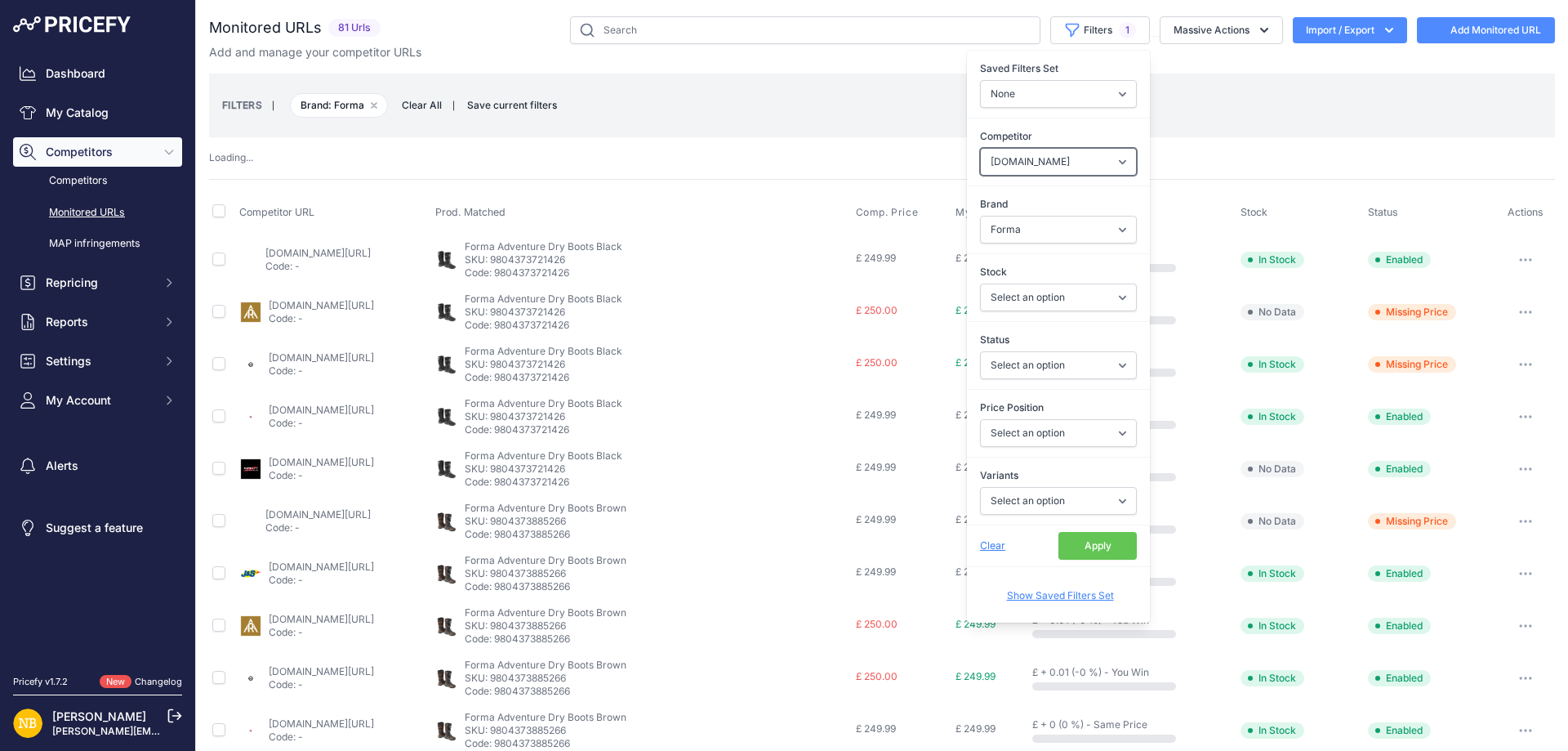
select select
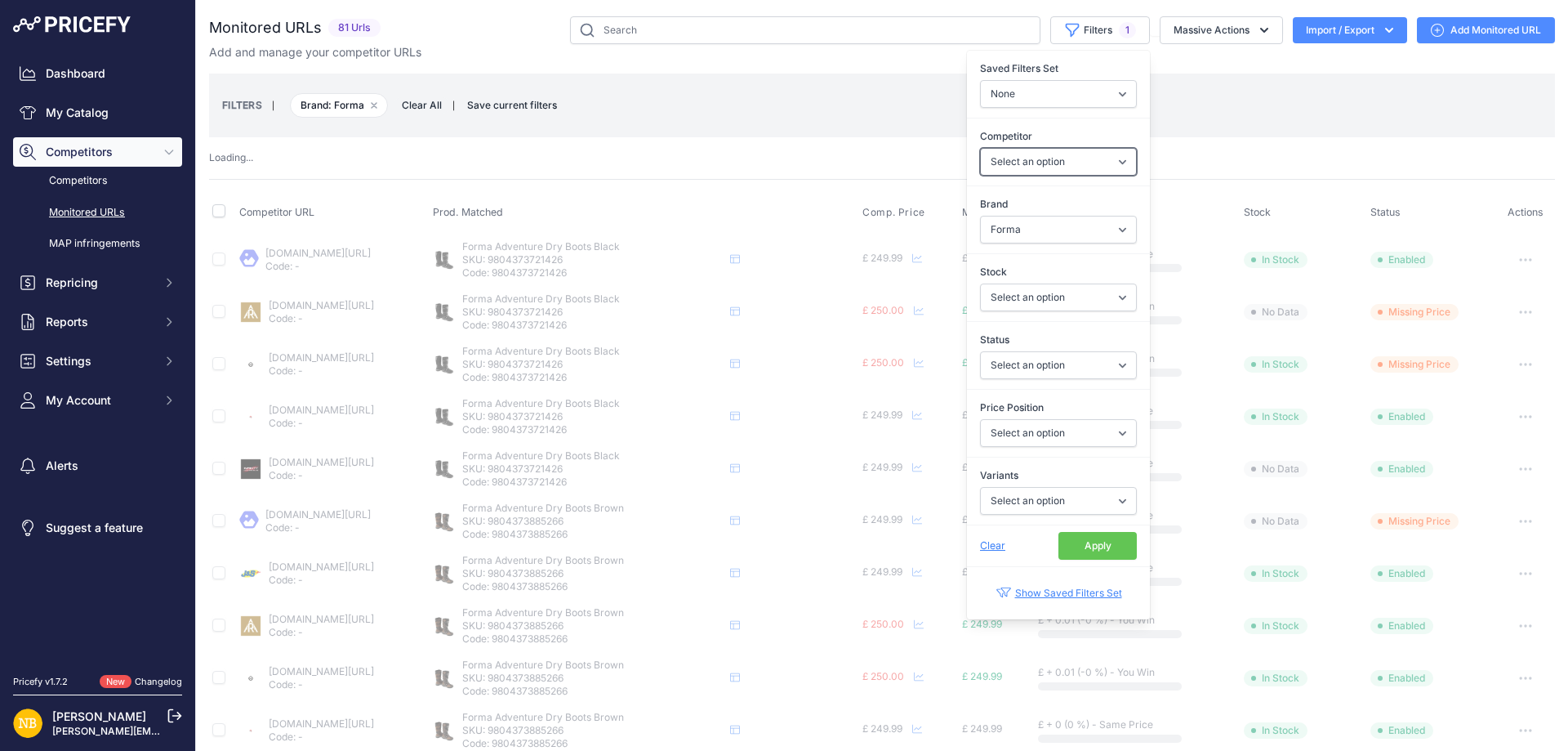
select select "15386"
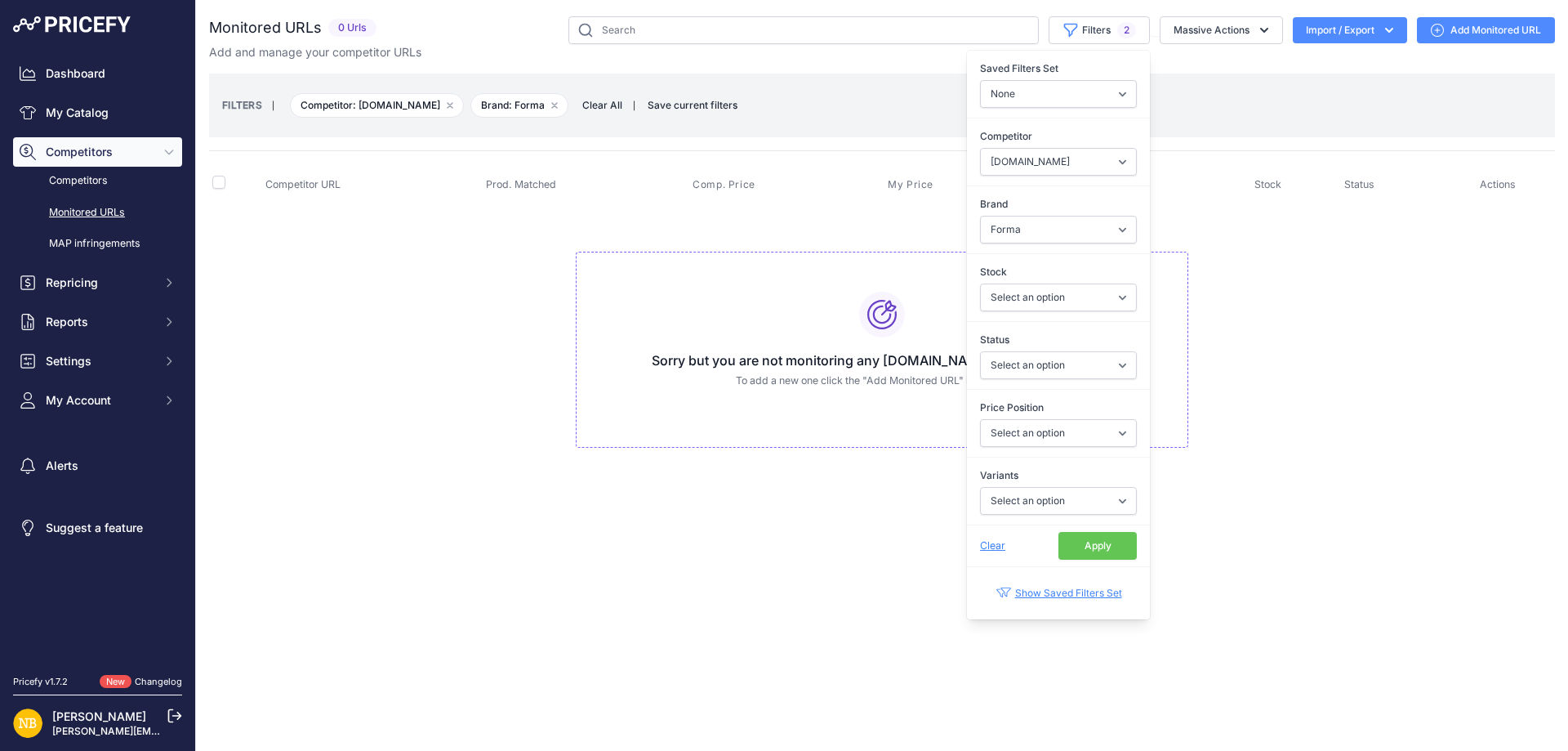
click at [1077, 542] on button "Apply" at bounding box center [1098, 545] width 79 height 28
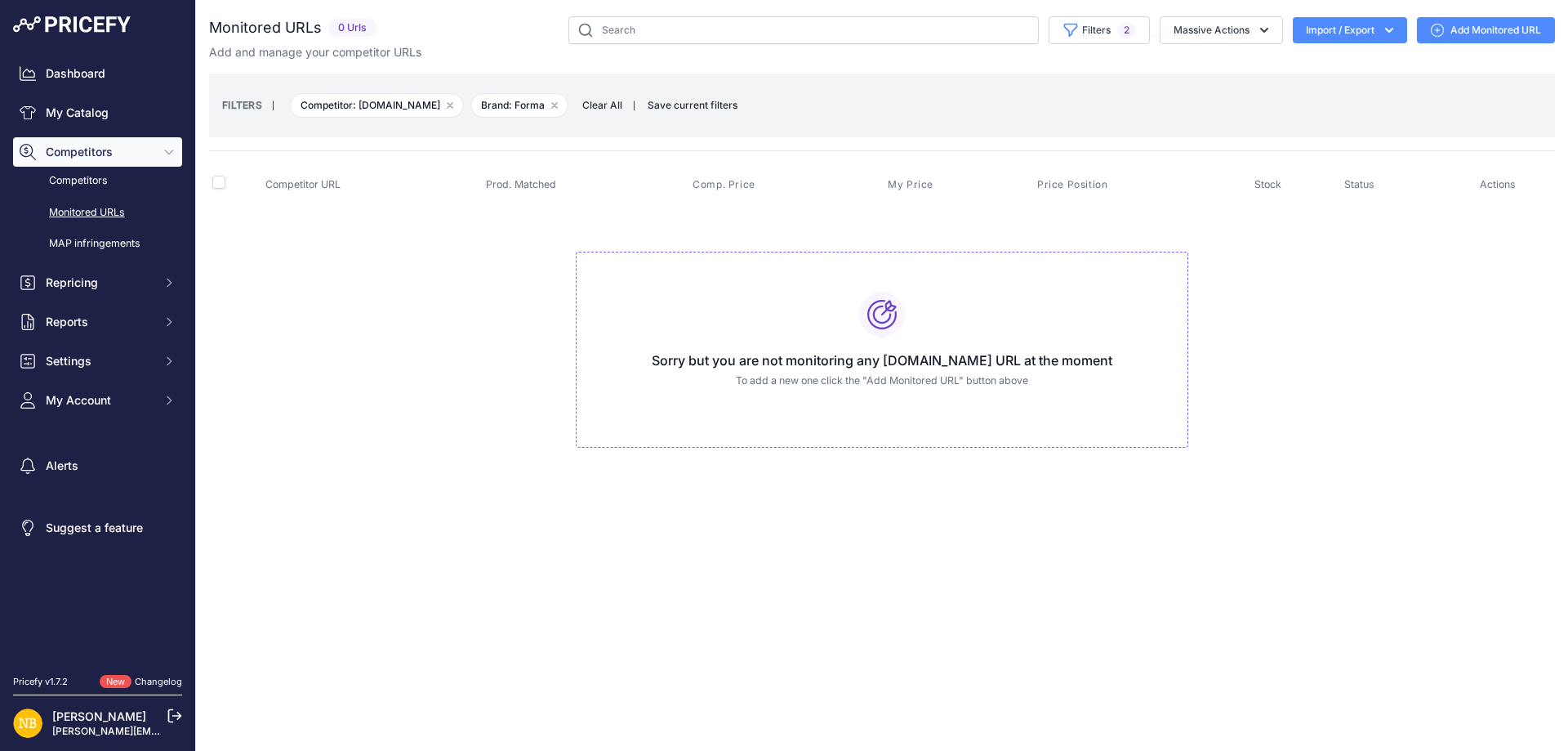
click at [593, 101] on span "Clear All" at bounding box center [602, 105] width 57 height 16
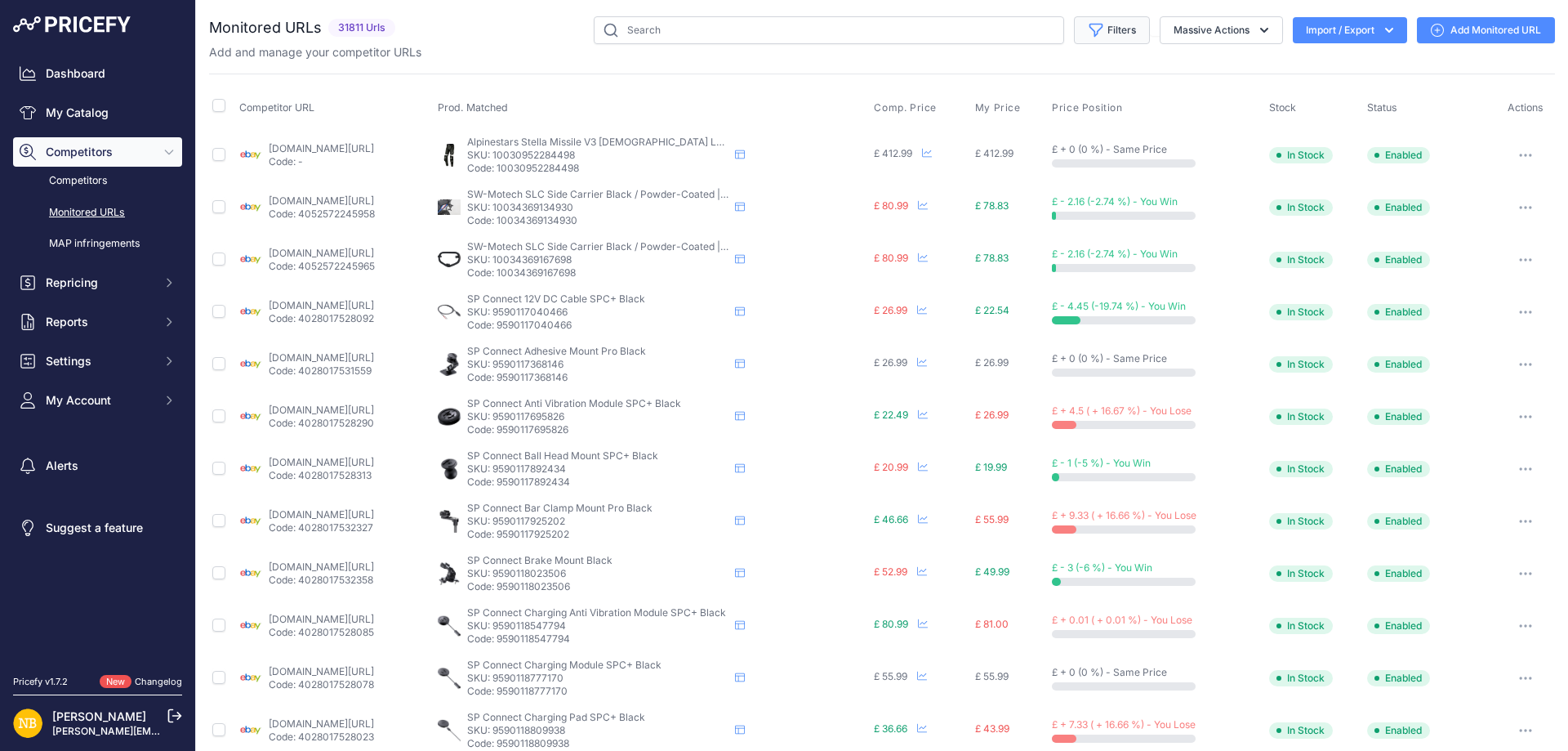
click at [1094, 32] on button "Filters" at bounding box center [1112, 30] width 76 height 28
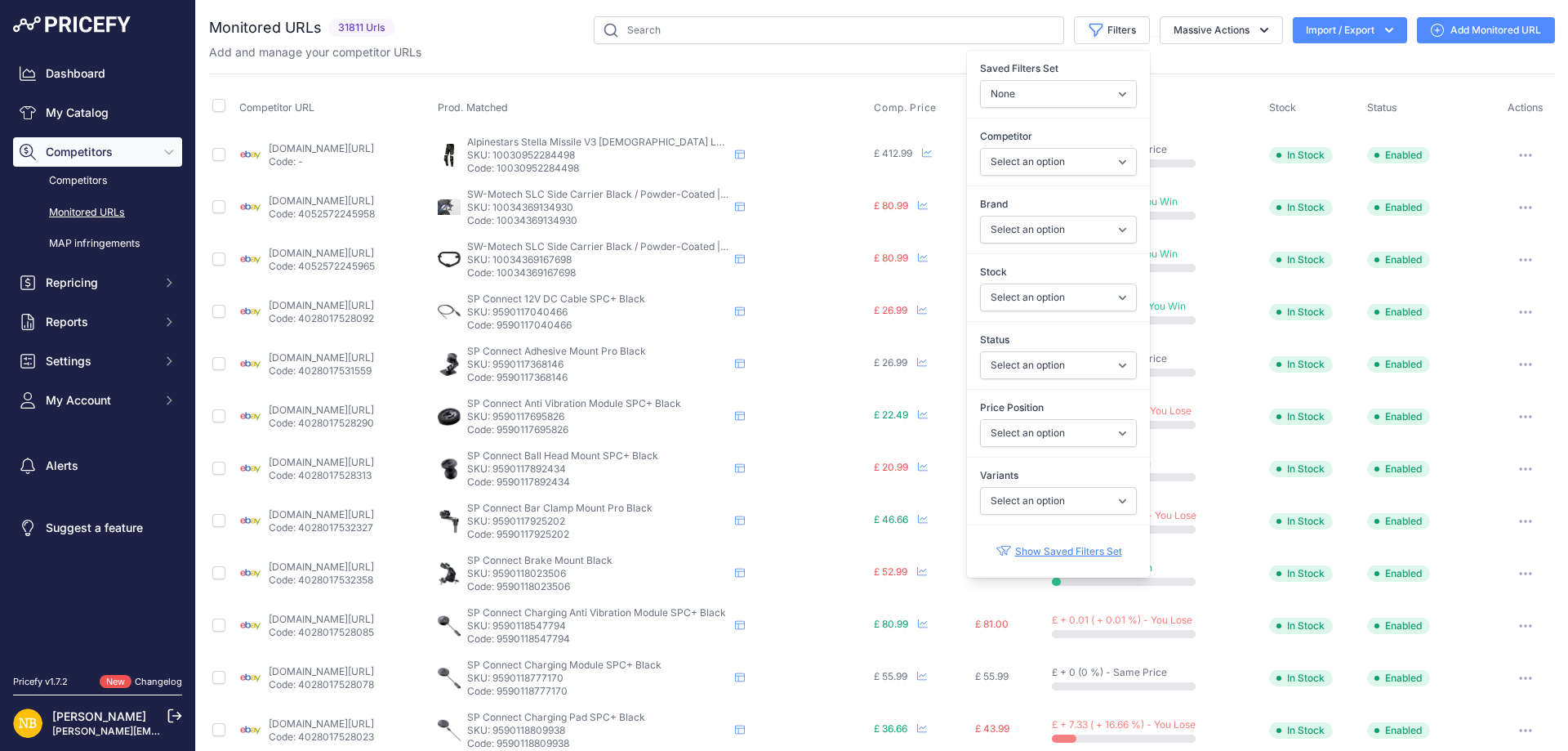
click at [1008, 212] on div "Brand Select an option 100% 13 And A Half Magazine AGV Airoh Ale Clothing Alpin…" at bounding box center [1058, 219] width 183 height 61
click at [997, 228] on select "Select an option 100% 13 And A Half Magazine AGV Airoh Ale Clothing Alpinestars…" at bounding box center [1058, 230] width 157 height 28
select select "Forma"
click at [980, 216] on select "Select an option 100% 13 And A Half Magazine AGV Airoh Ale Clothing Alpinestars…" at bounding box center [1058, 230] width 157 height 28
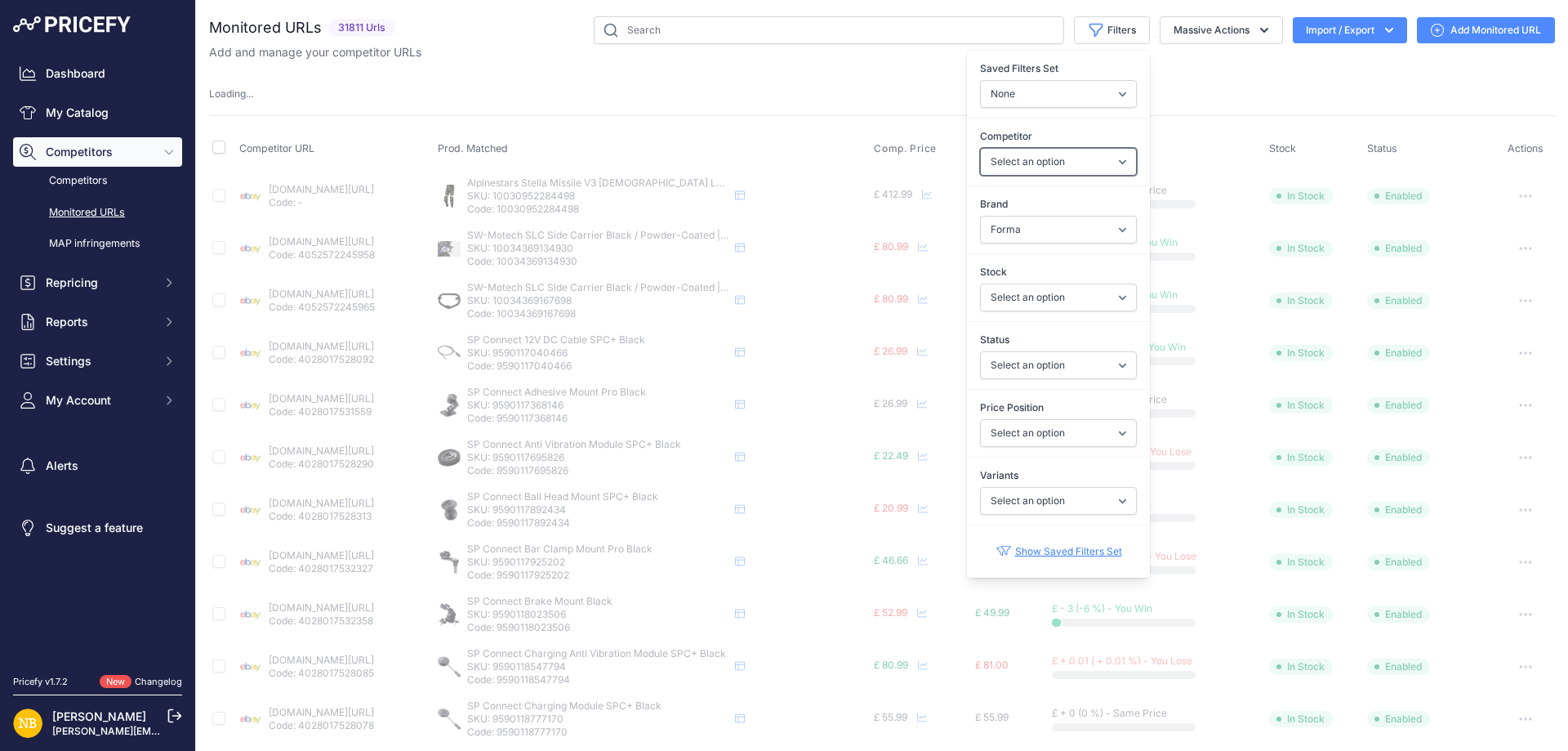
click at [1036, 148] on select "Select an option [DOMAIN_NAME] [DOMAIN_NAME] [DOMAIN_NAME] [DOMAIN_NAME] [DOMAI…" at bounding box center [1058, 161] width 157 height 28
select select "4354"
click at [980, 148] on select "Select an option [DOMAIN_NAME] [DOMAIN_NAME] [DOMAIN_NAME] [DOMAIN_NAME] [DOMAI…" at bounding box center [1058, 161] width 157 height 28
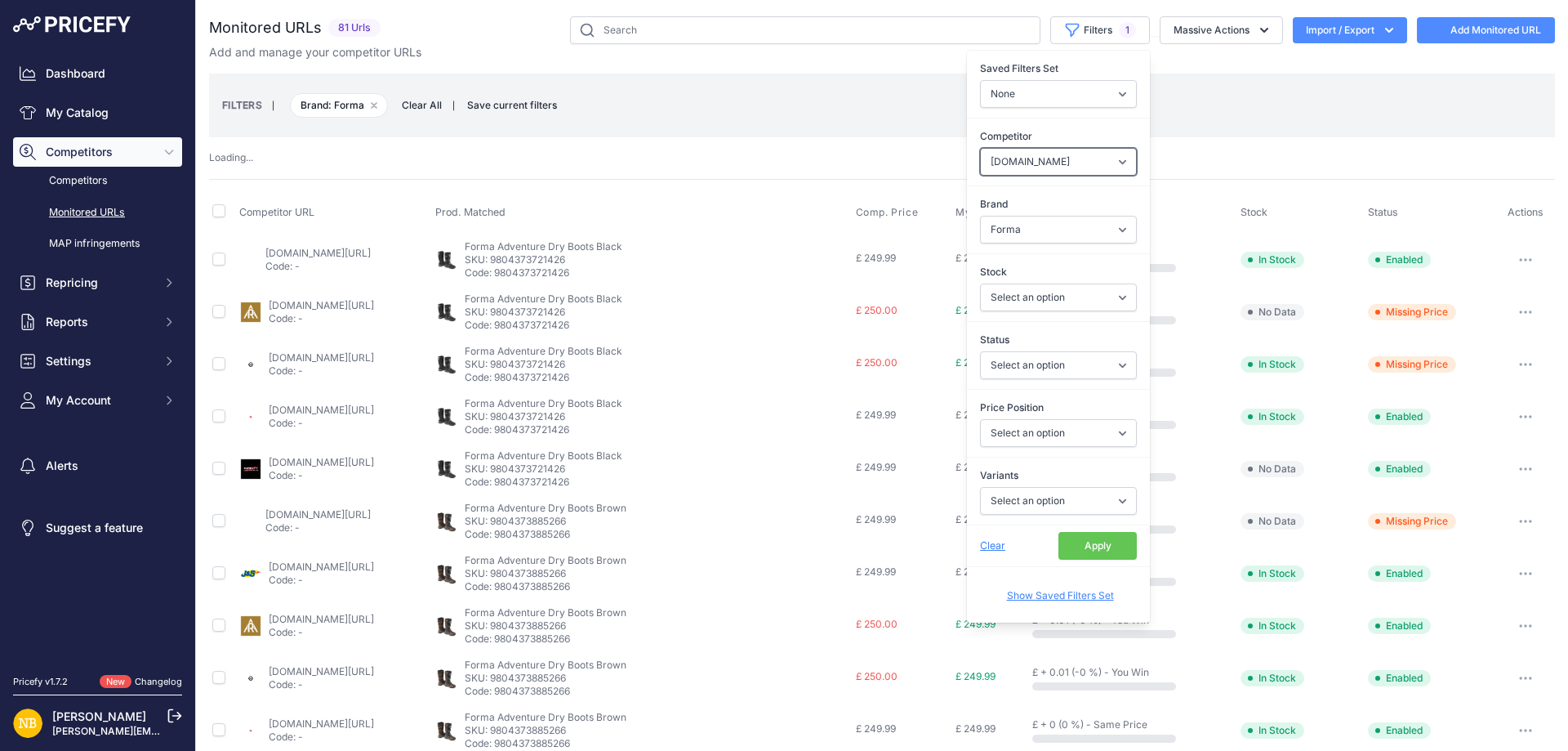
select select
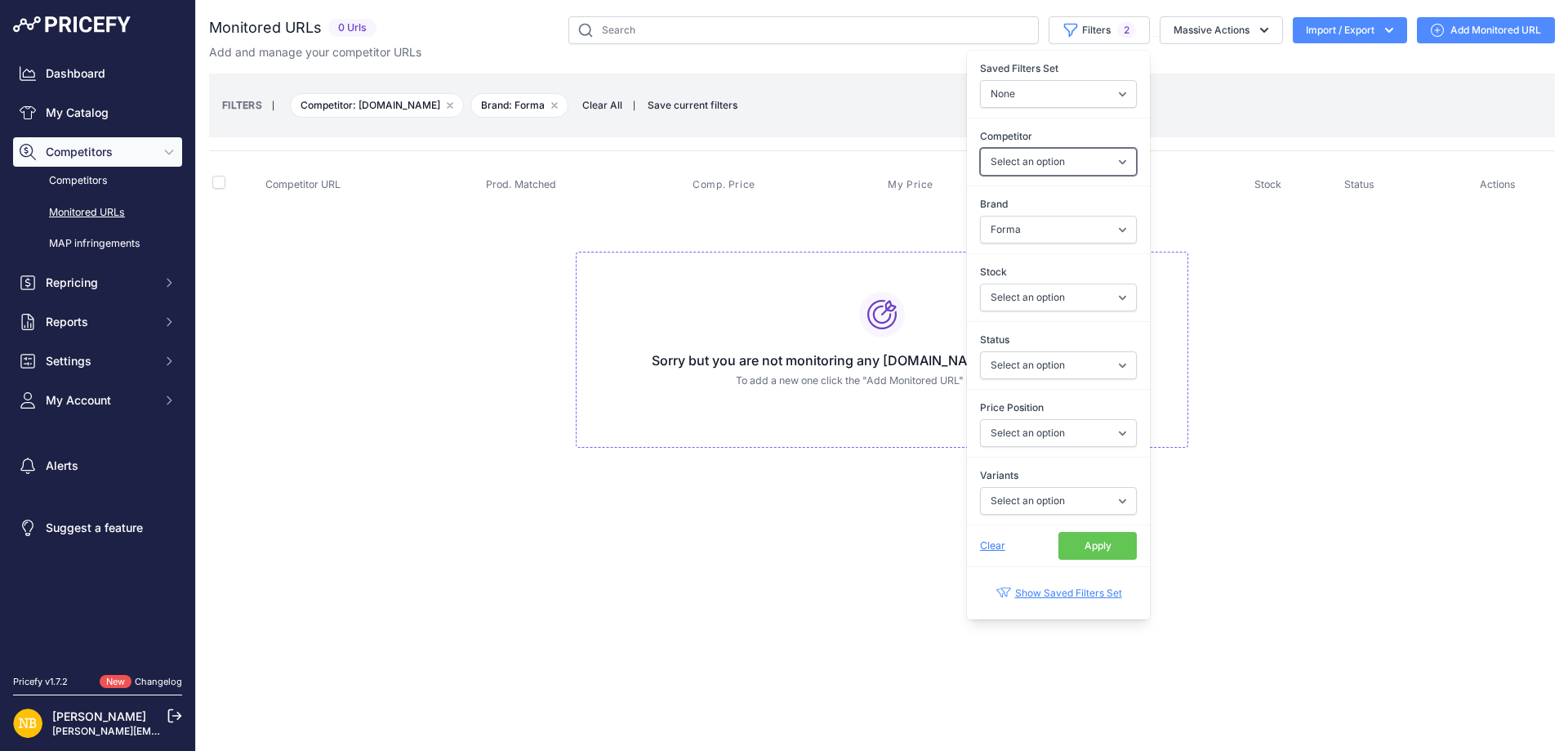
select select "4354"
click at [1080, 546] on button "Apply" at bounding box center [1098, 545] width 79 height 28
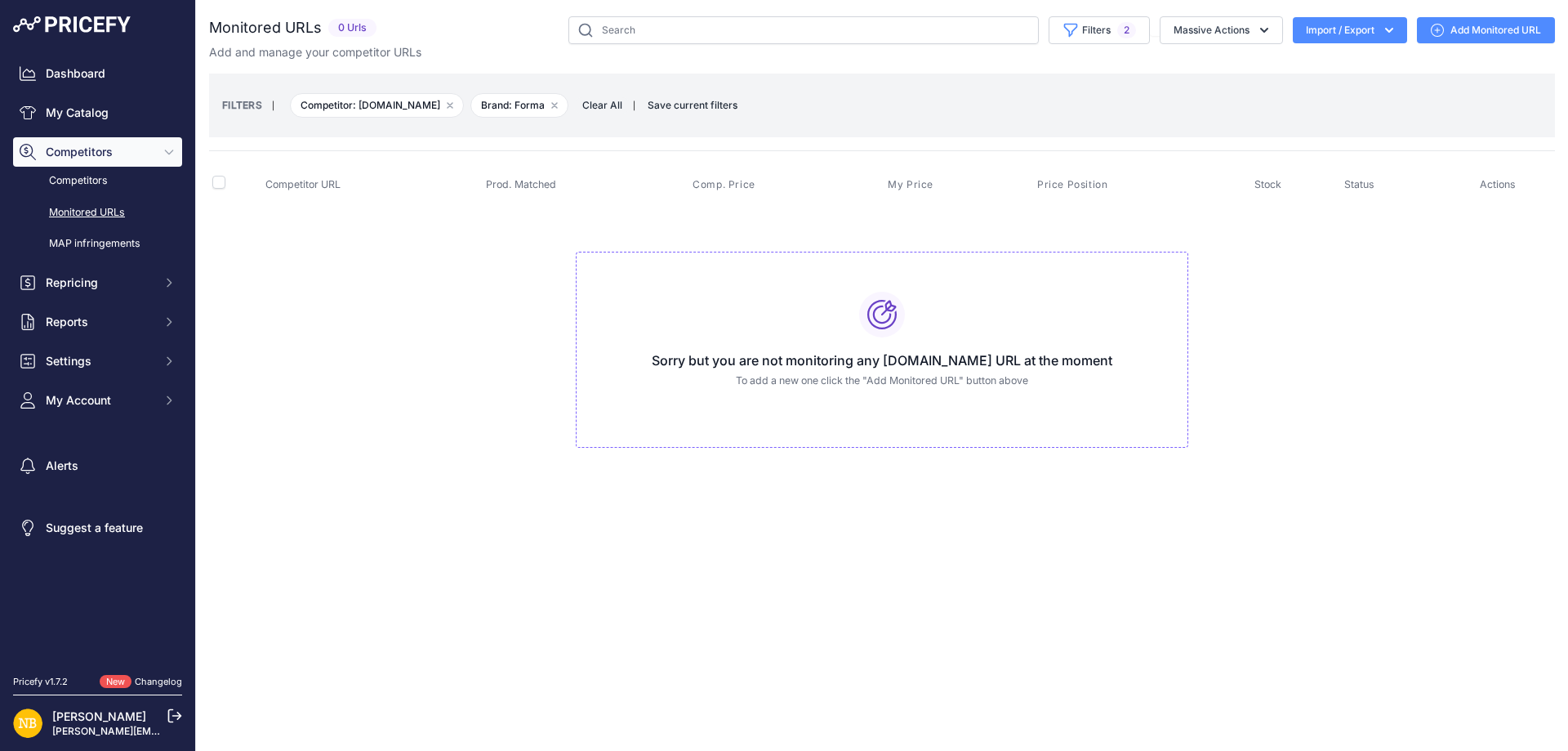
click at [624, 100] on span "Clear All" at bounding box center [602, 105] width 57 height 16
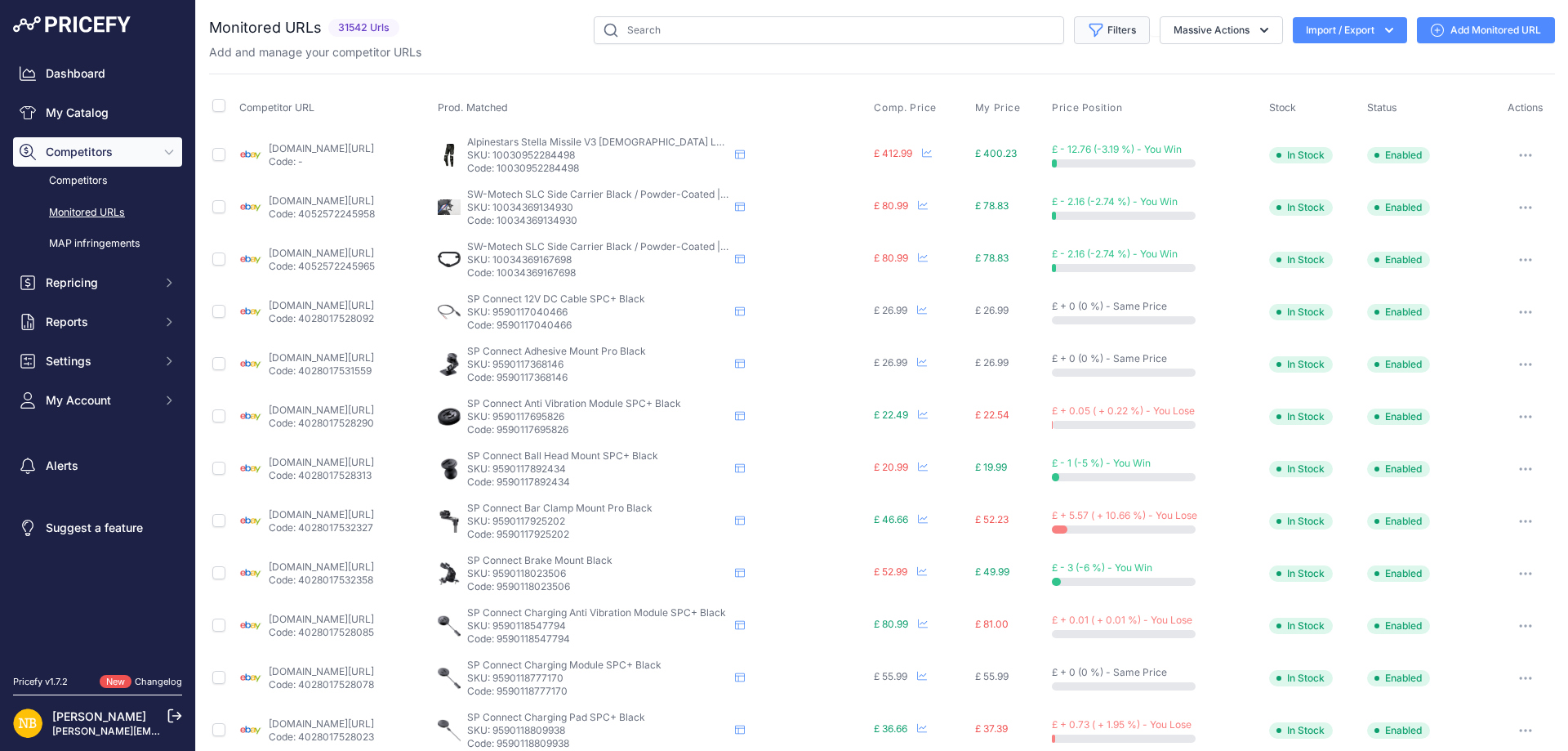
click at [1104, 25] on button "Filters" at bounding box center [1112, 30] width 76 height 28
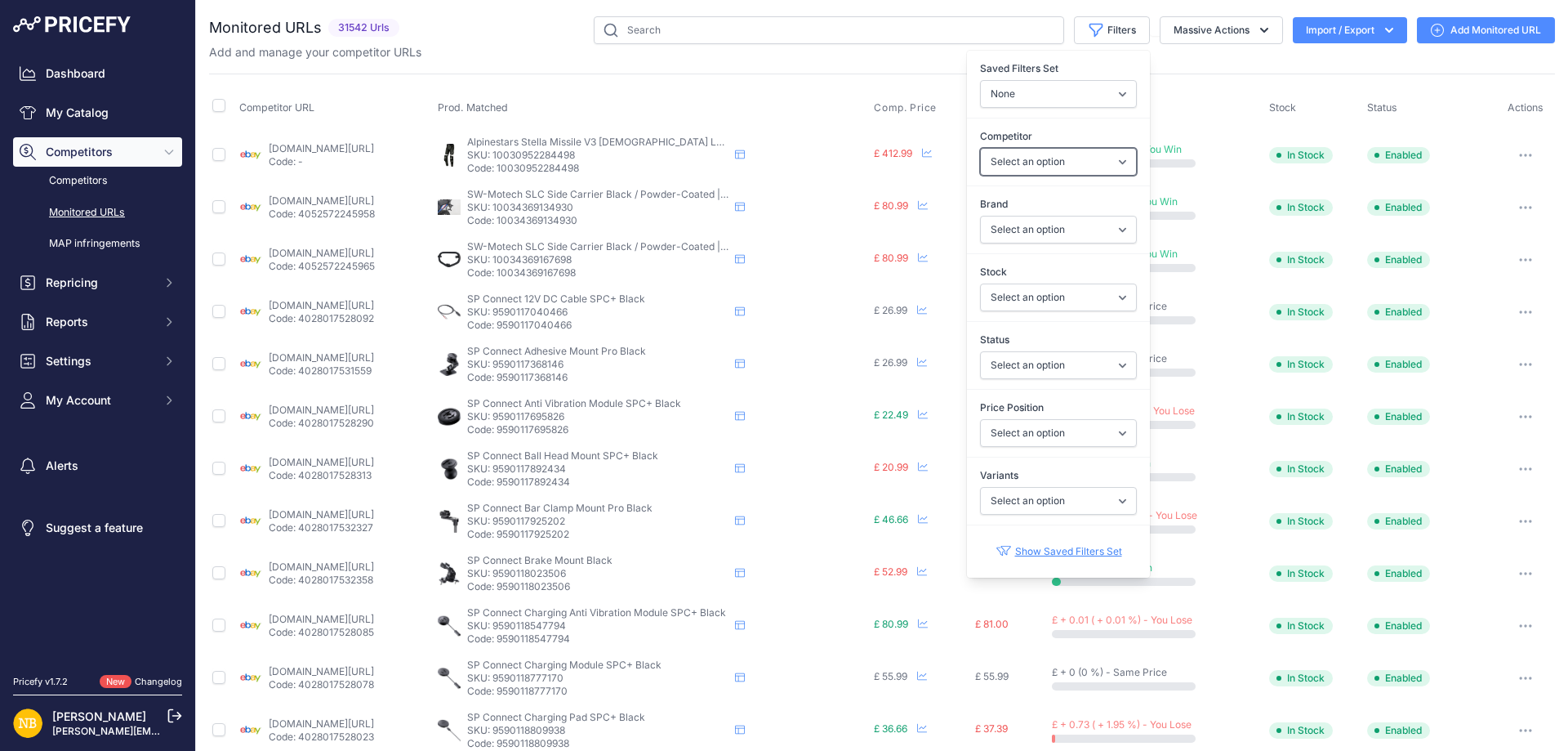
click at [995, 154] on select "Select an option [DOMAIN_NAME] [DOMAIN_NAME] [DOMAIN_NAME] [DOMAIN_NAME] [DOMAI…" at bounding box center [1058, 161] width 157 height 28
select select "4342"
click at [980, 148] on select "Select an option [DOMAIN_NAME] [DOMAIN_NAME] [DOMAIN_NAME] [DOMAIN_NAME] [DOMAI…" at bounding box center [1058, 161] width 157 height 28
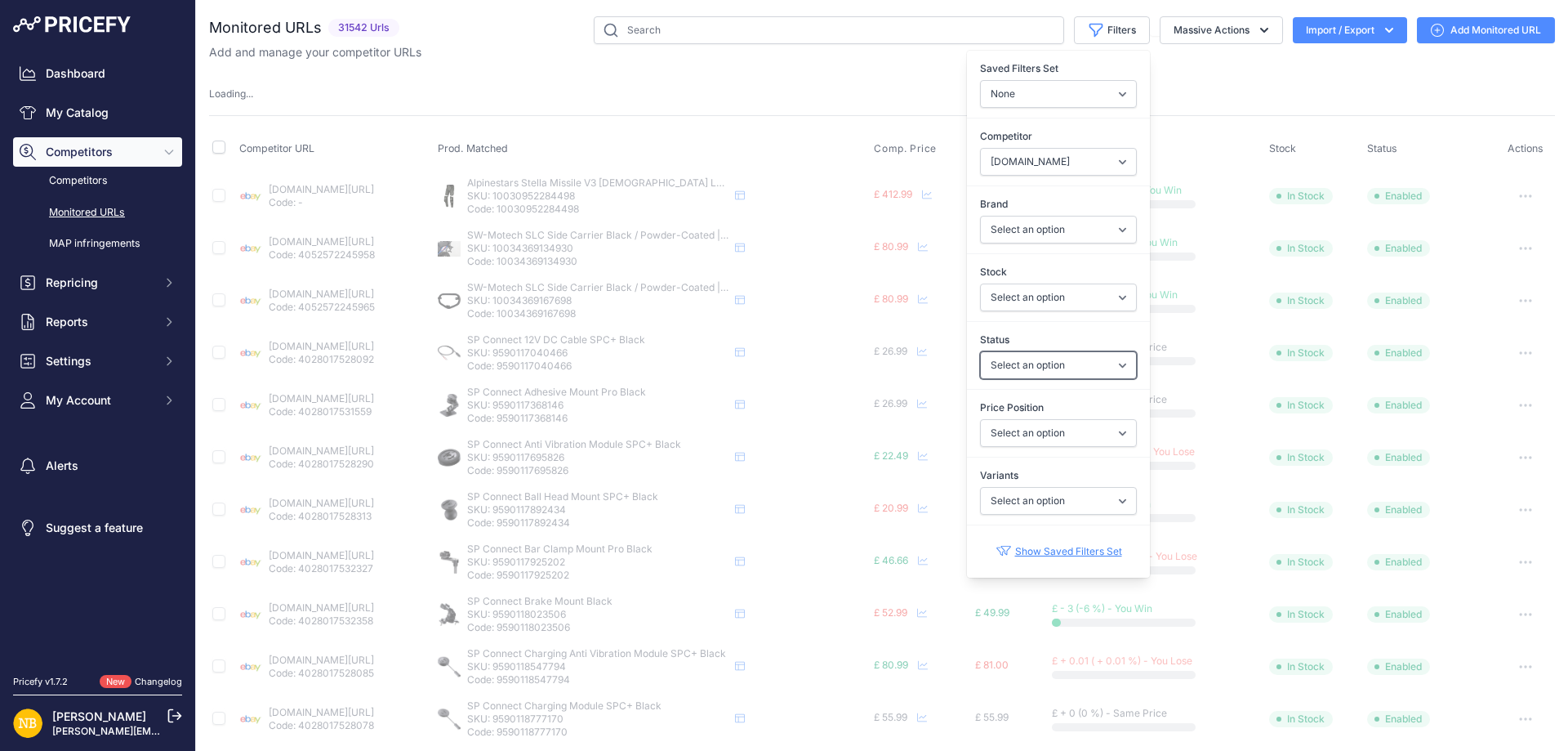
drag, startPoint x: 991, startPoint y: 367, endPoint x: 993, endPoint y: 376, distance: 9.2
click at [991, 367] on select "Select an option Enabled Disabled In progress Scraping Failed Not Found Missing…" at bounding box center [1058, 365] width 157 height 28
select select "2"
click at [980, 351] on select "Select an option Enabled Disabled In progress Scraping Failed Not Found Missing…" at bounding box center [1058, 365] width 157 height 28
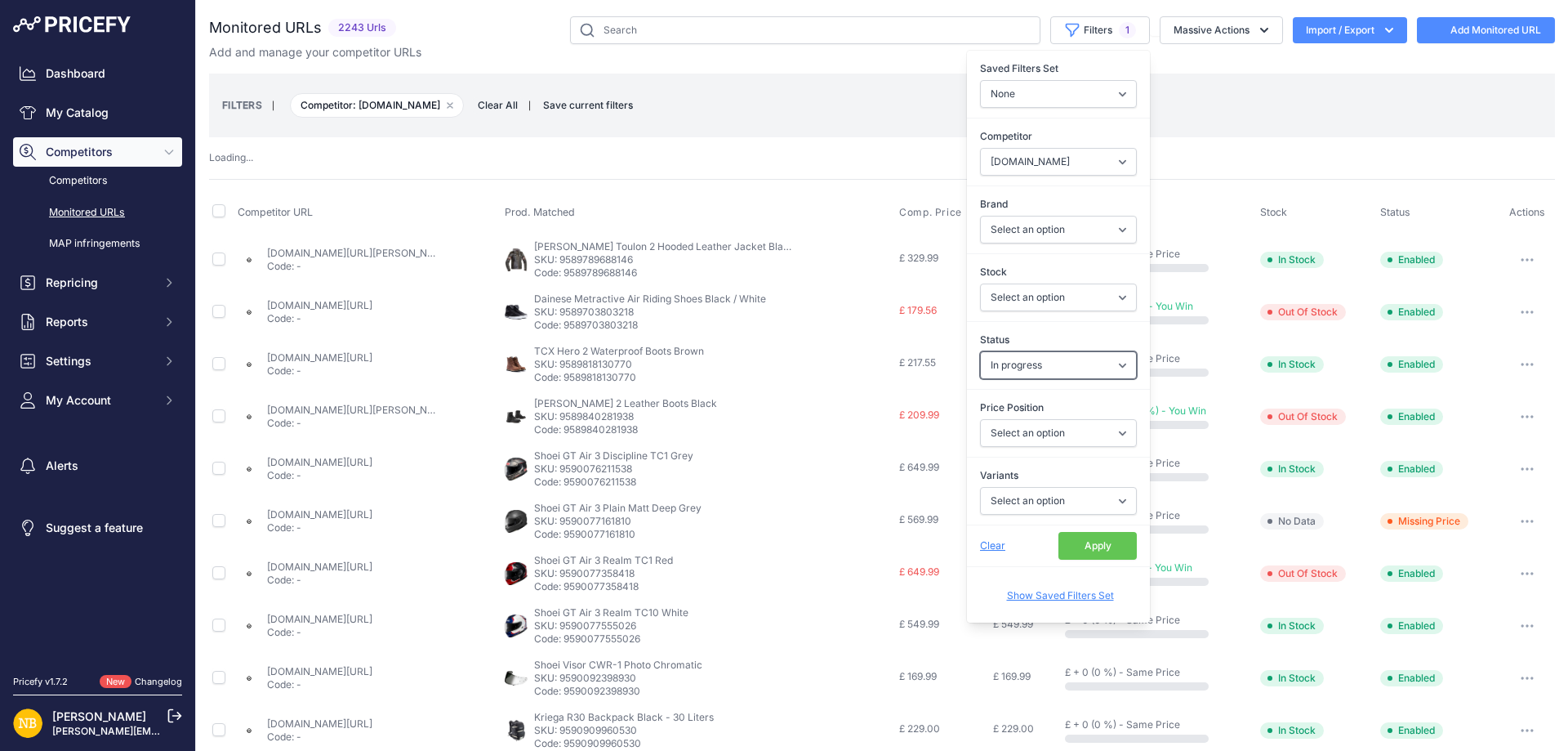
select select
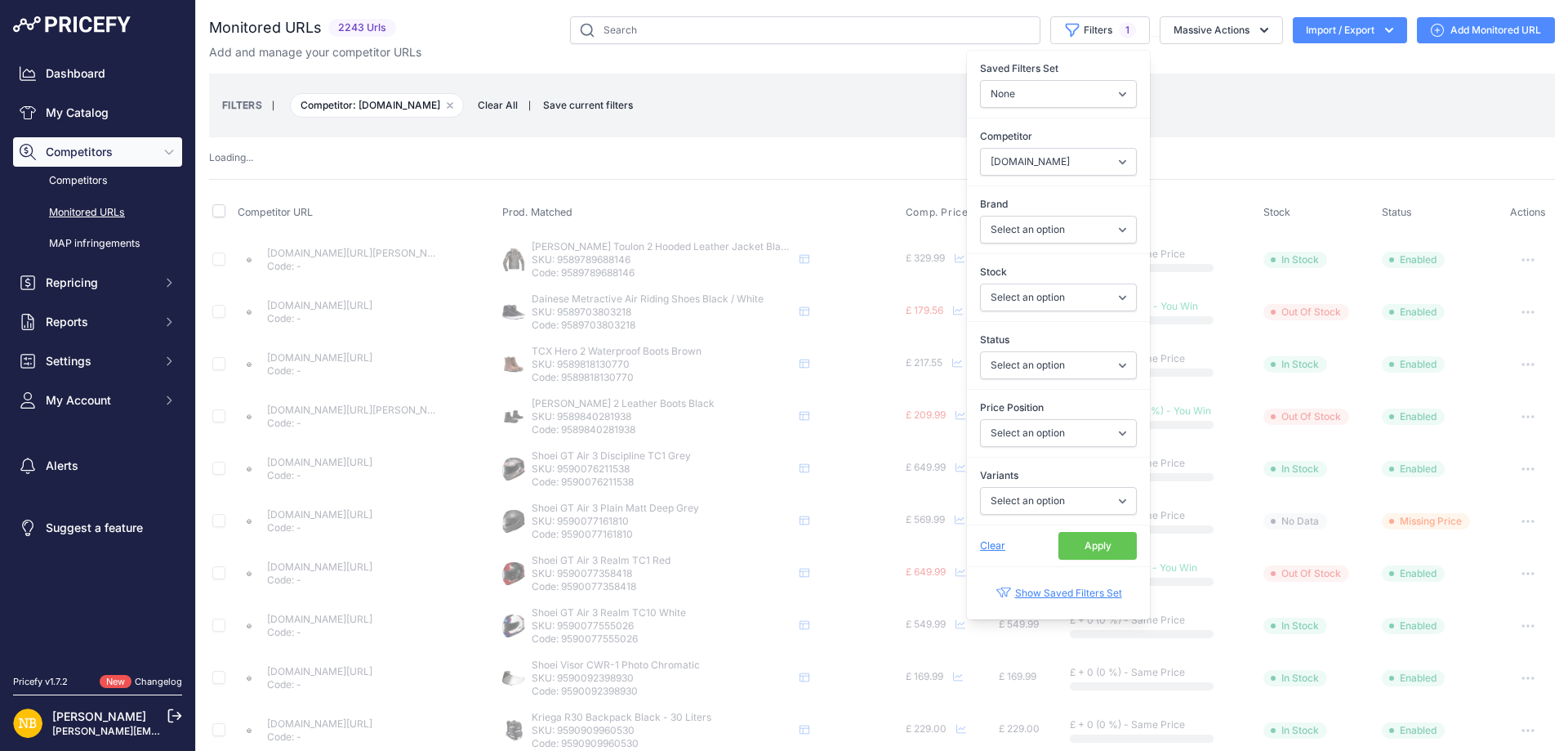
click at [1098, 539] on button "Apply" at bounding box center [1098, 545] width 79 height 28
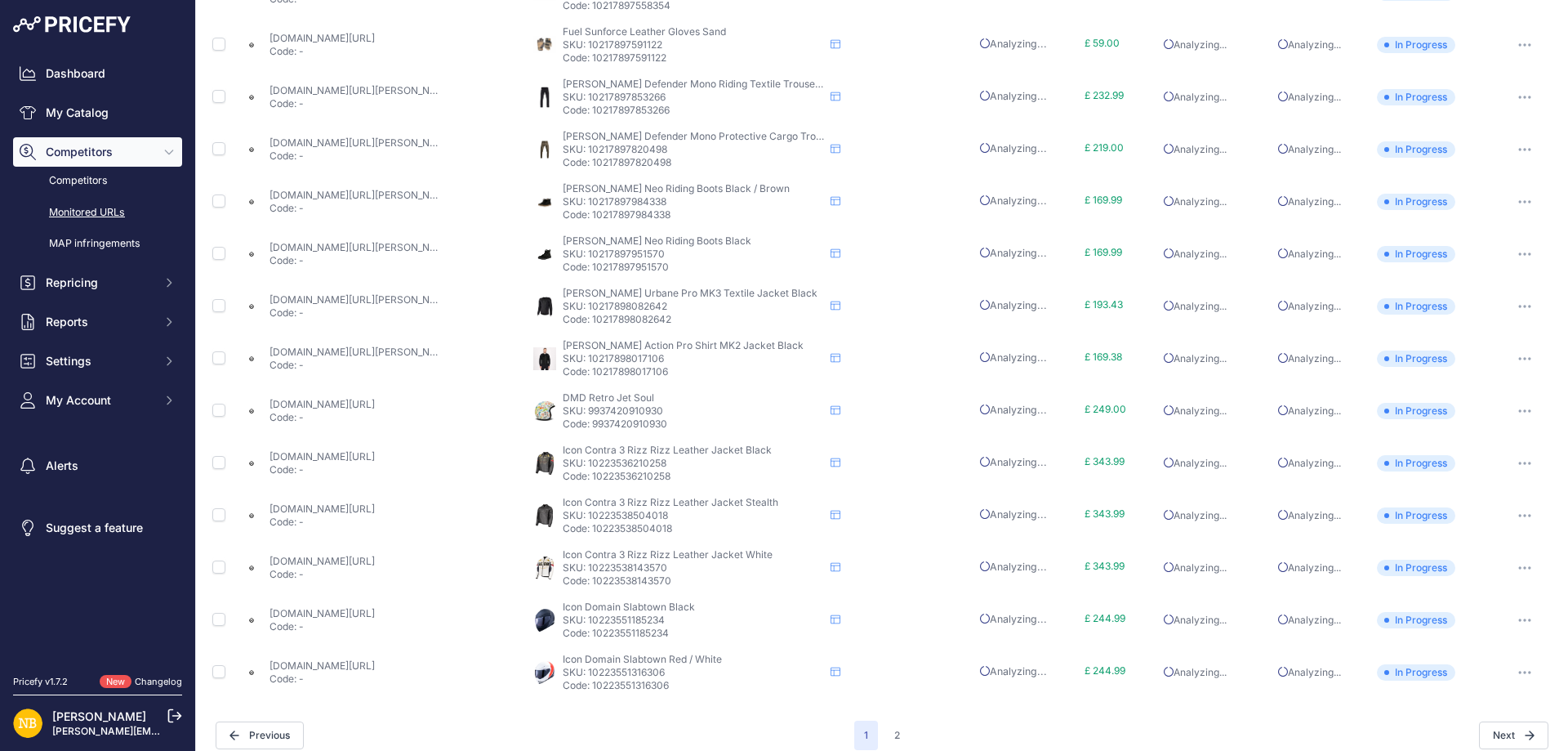
scroll to position [569, 0]
